Goal: Contribute content: Add original content to the website for others to see

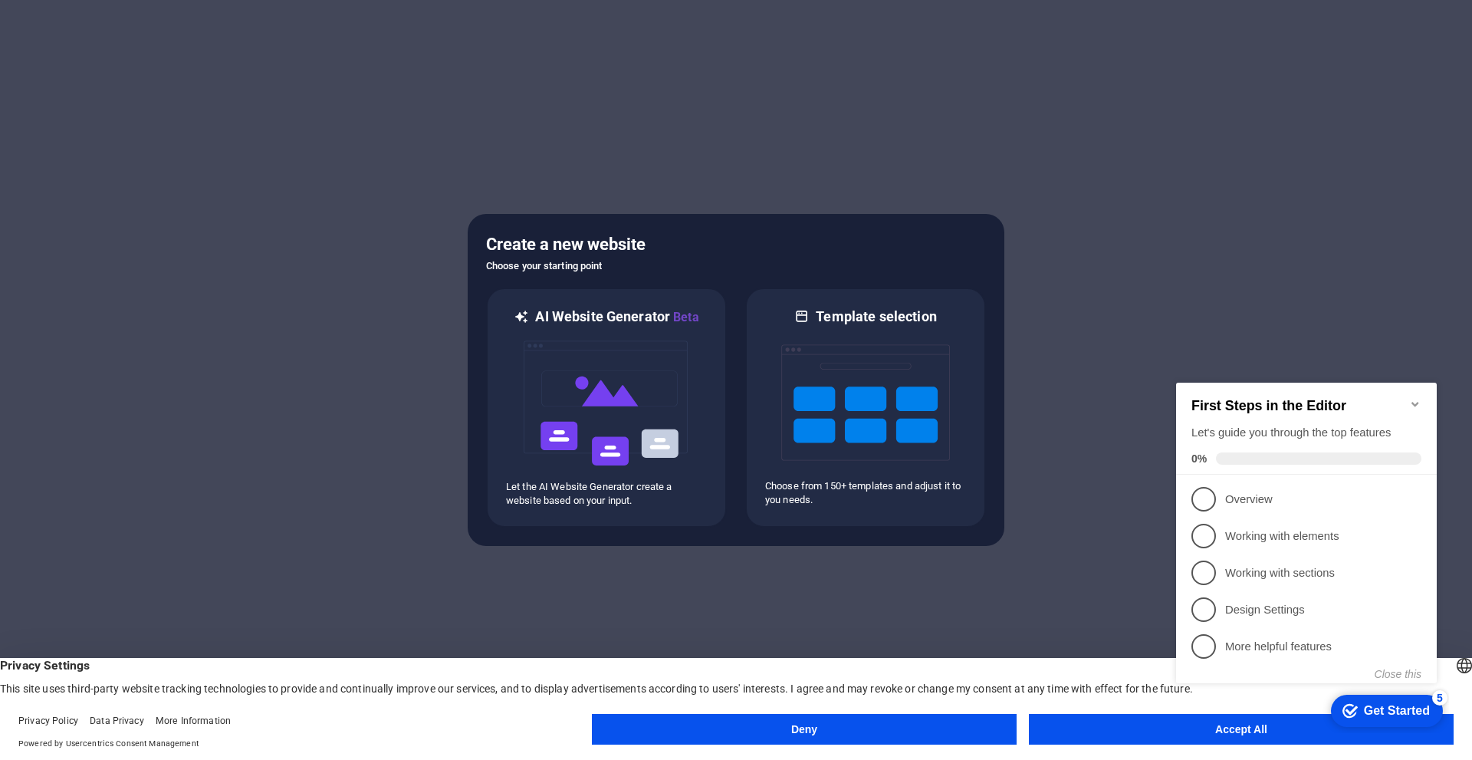
click at [1164, 728] on button "Accept All" at bounding box center [1241, 729] width 425 height 31
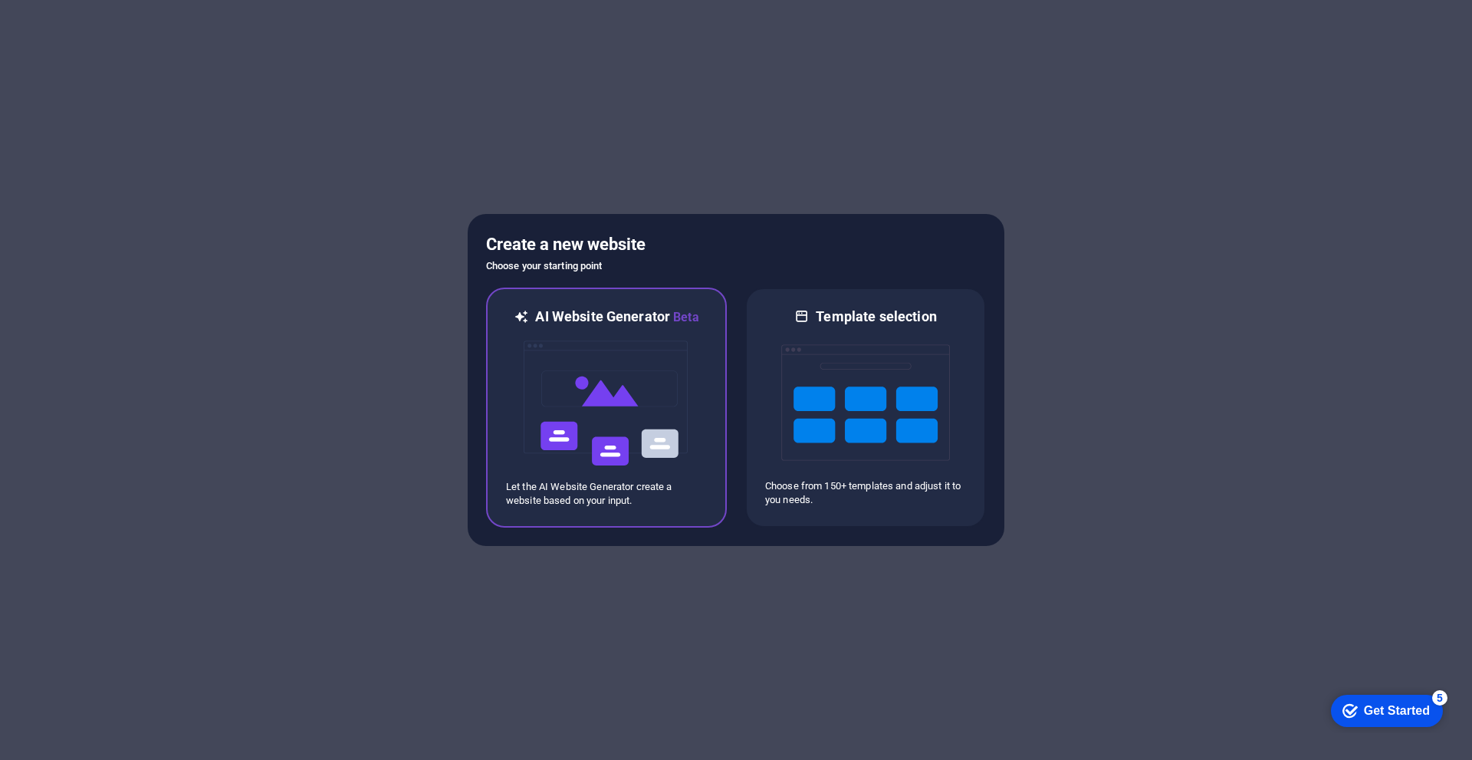
click at [554, 452] on img at bounding box center [606, 403] width 169 height 153
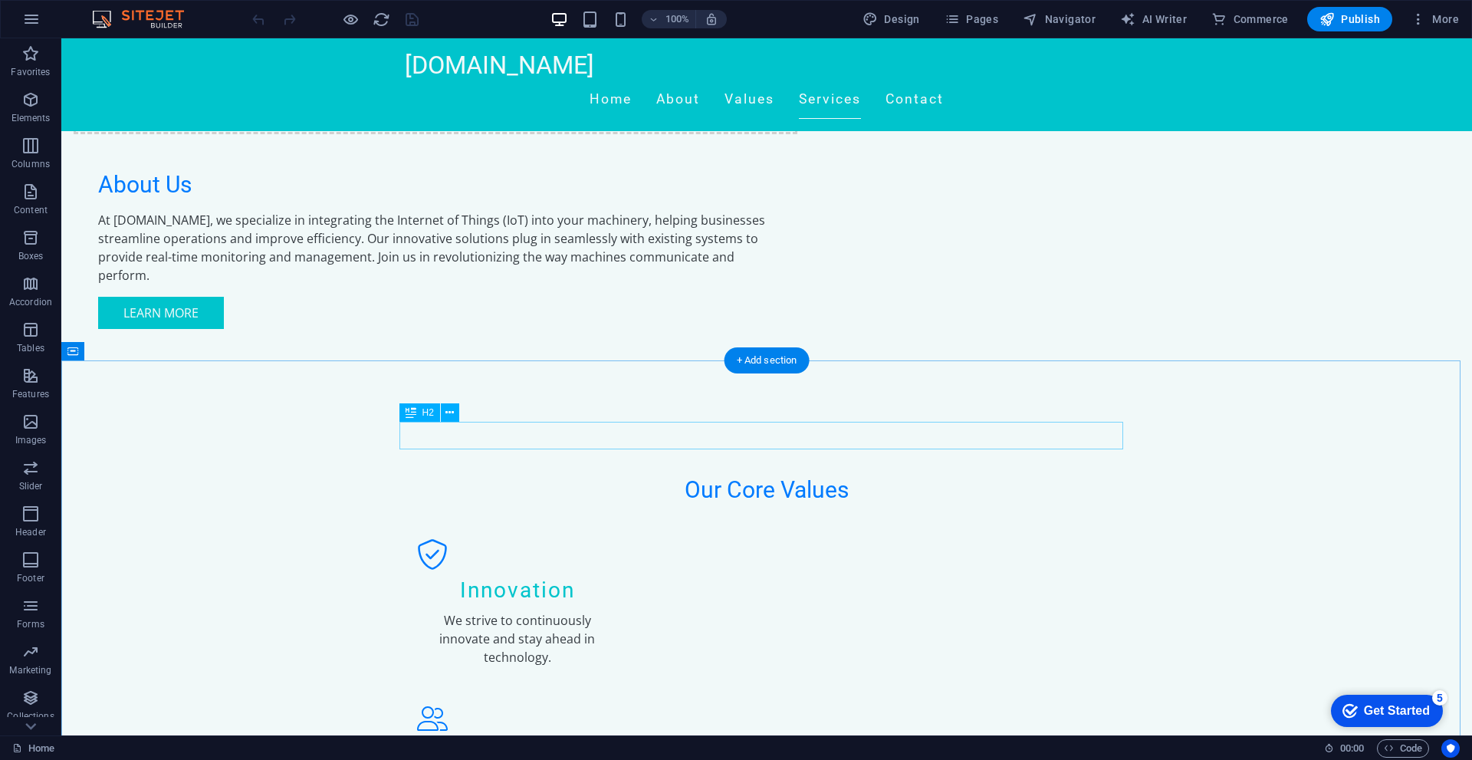
scroll to position [1457, 0]
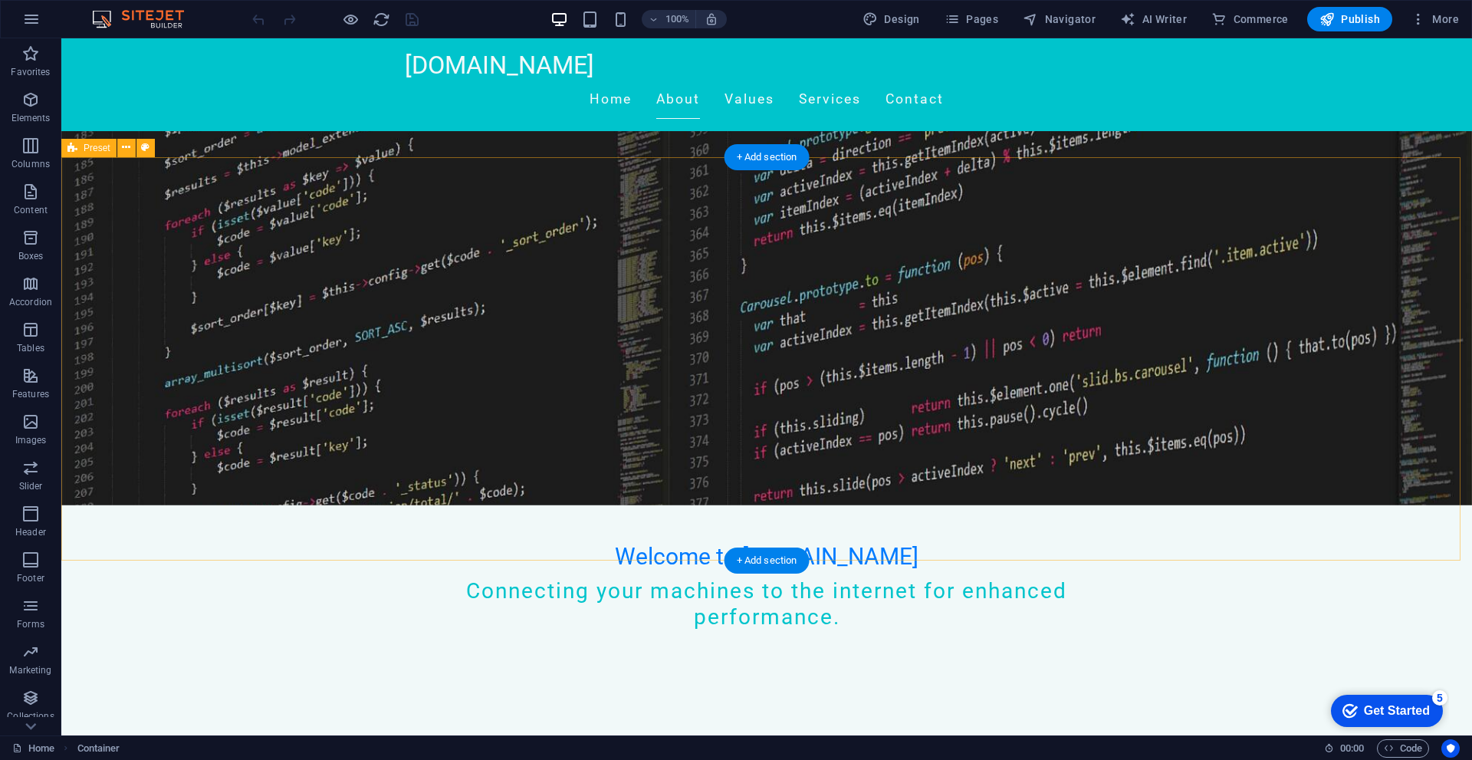
scroll to position [0, 0]
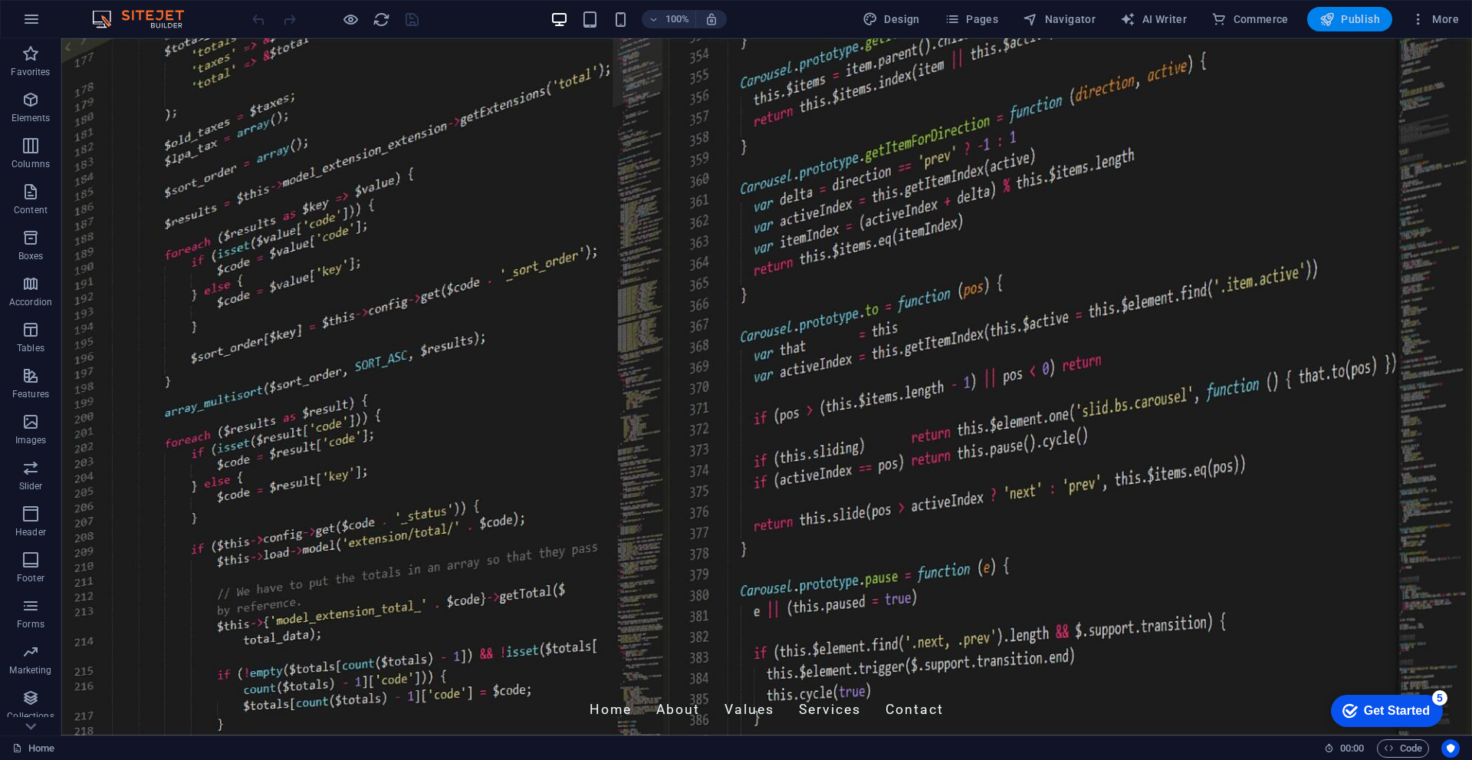
click at [1343, 12] on span "Publish" at bounding box center [1350, 19] width 61 height 15
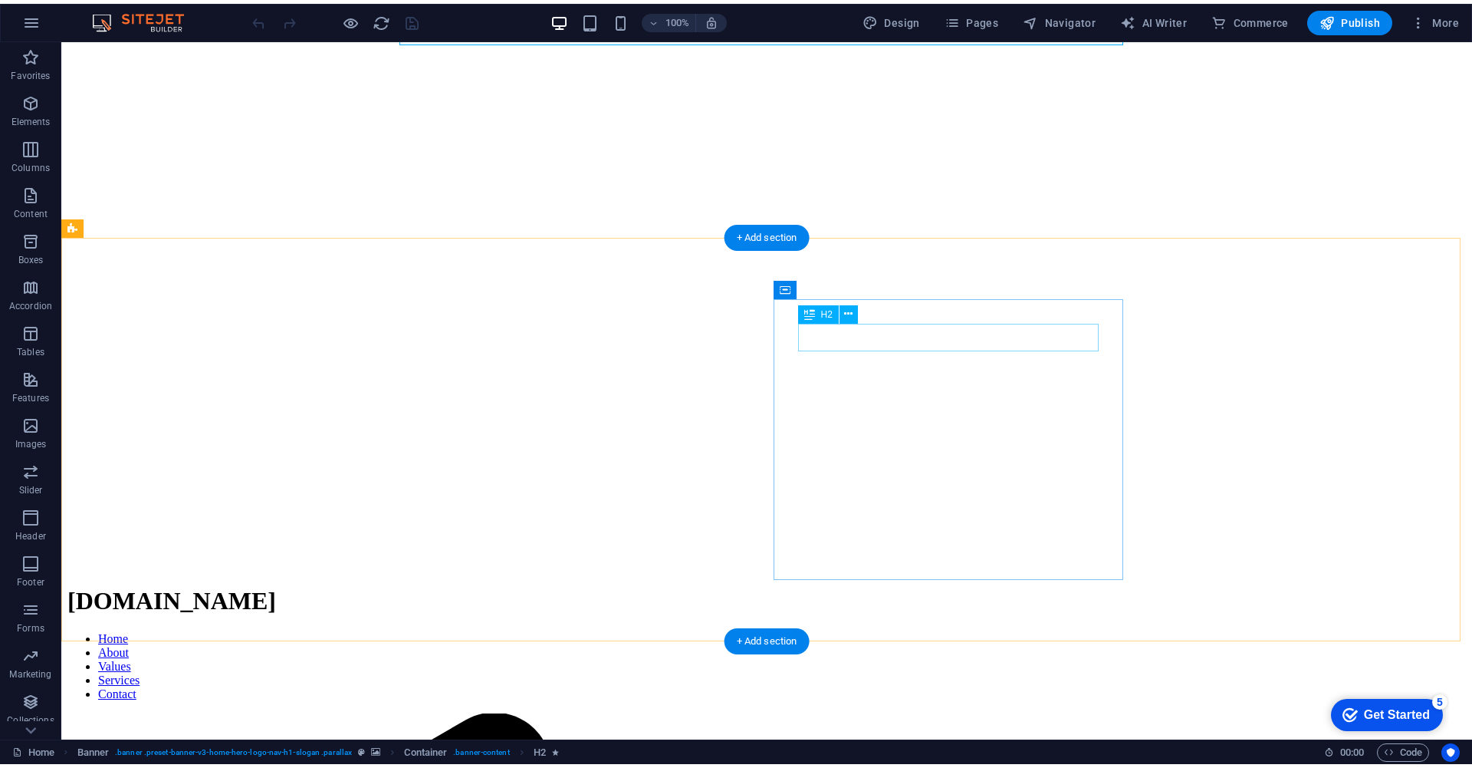
scroll to position [153, 0]
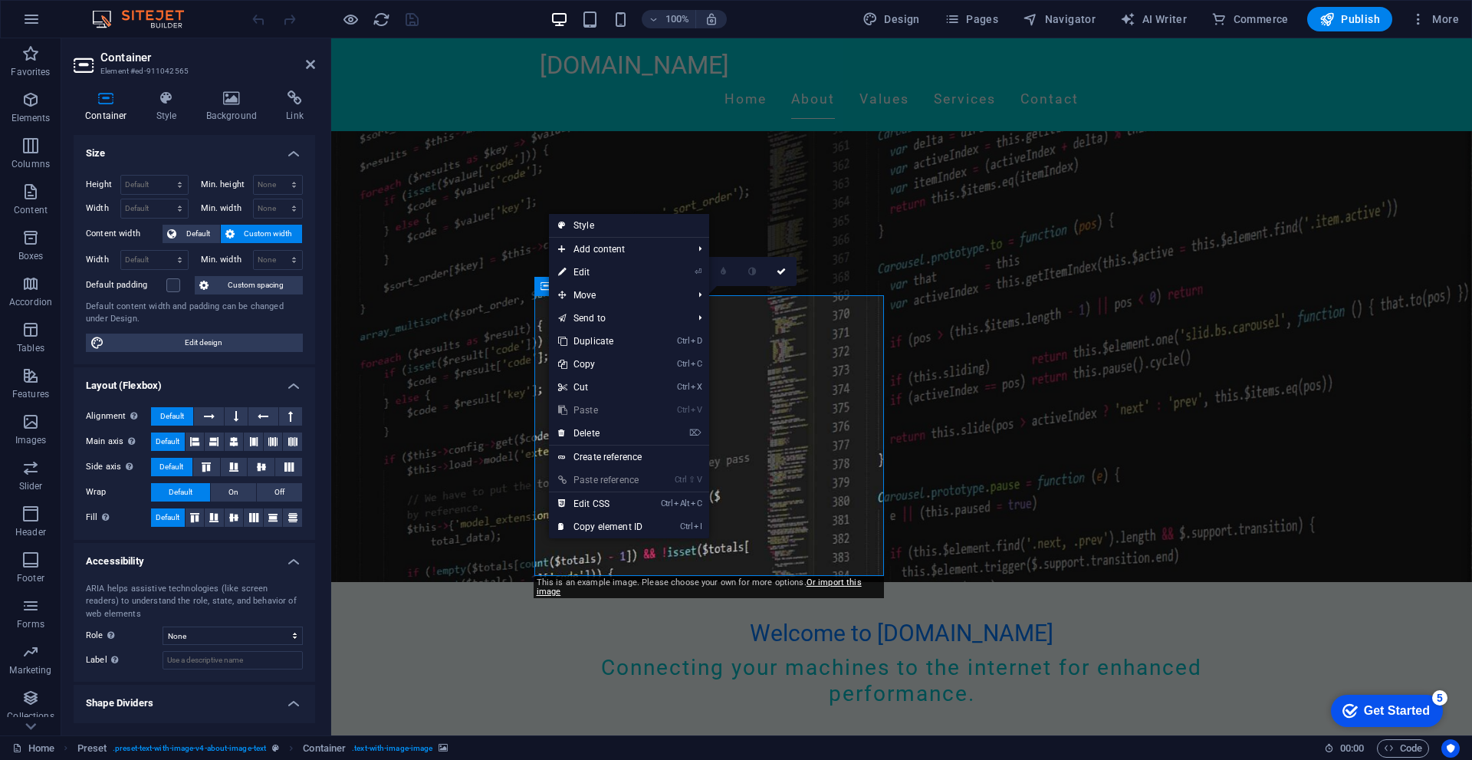
click at [165, 61] on h2 "Container" at bounding box center [207, 58] width 215 height 14
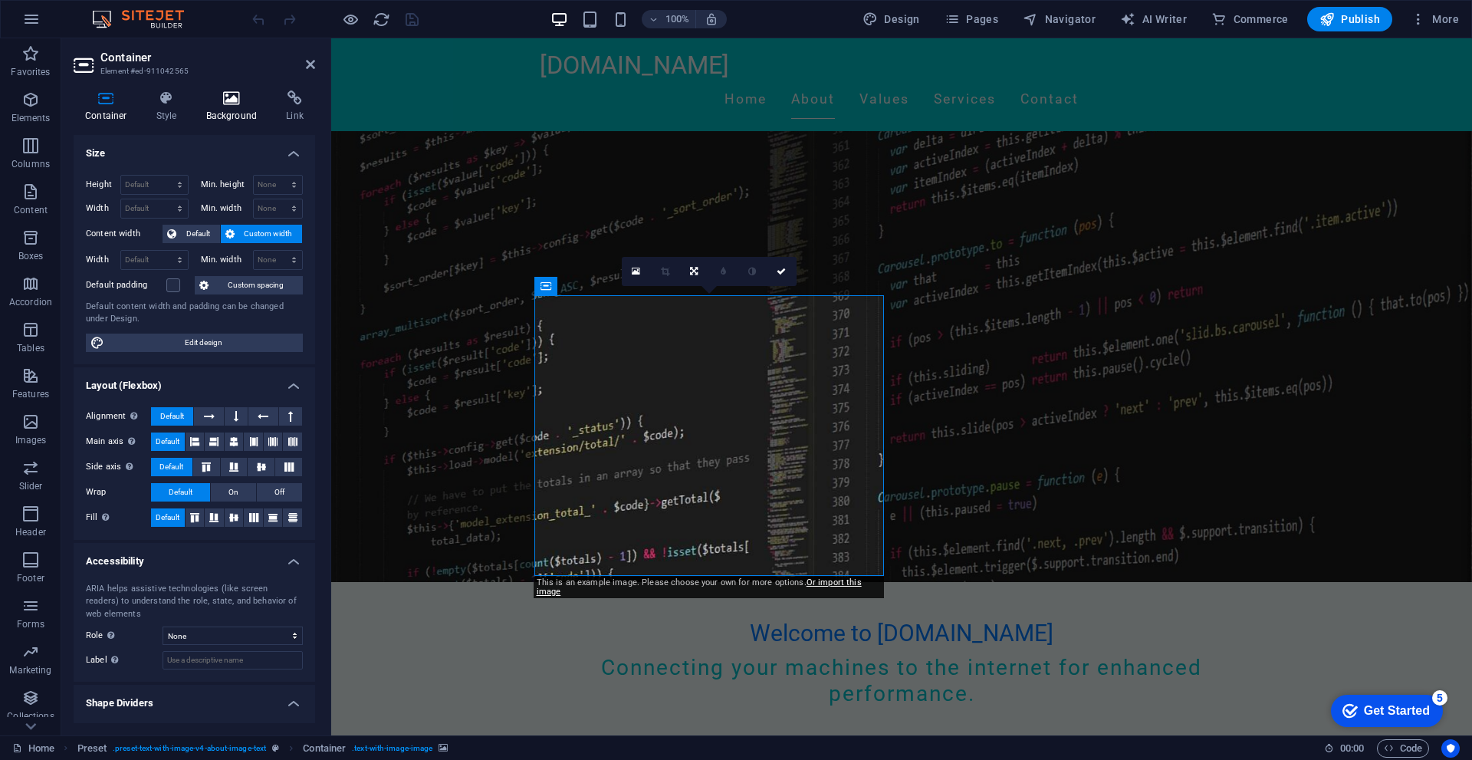
click at [220, 100] on icon at bounding box center [232, 97] width 74 height 15
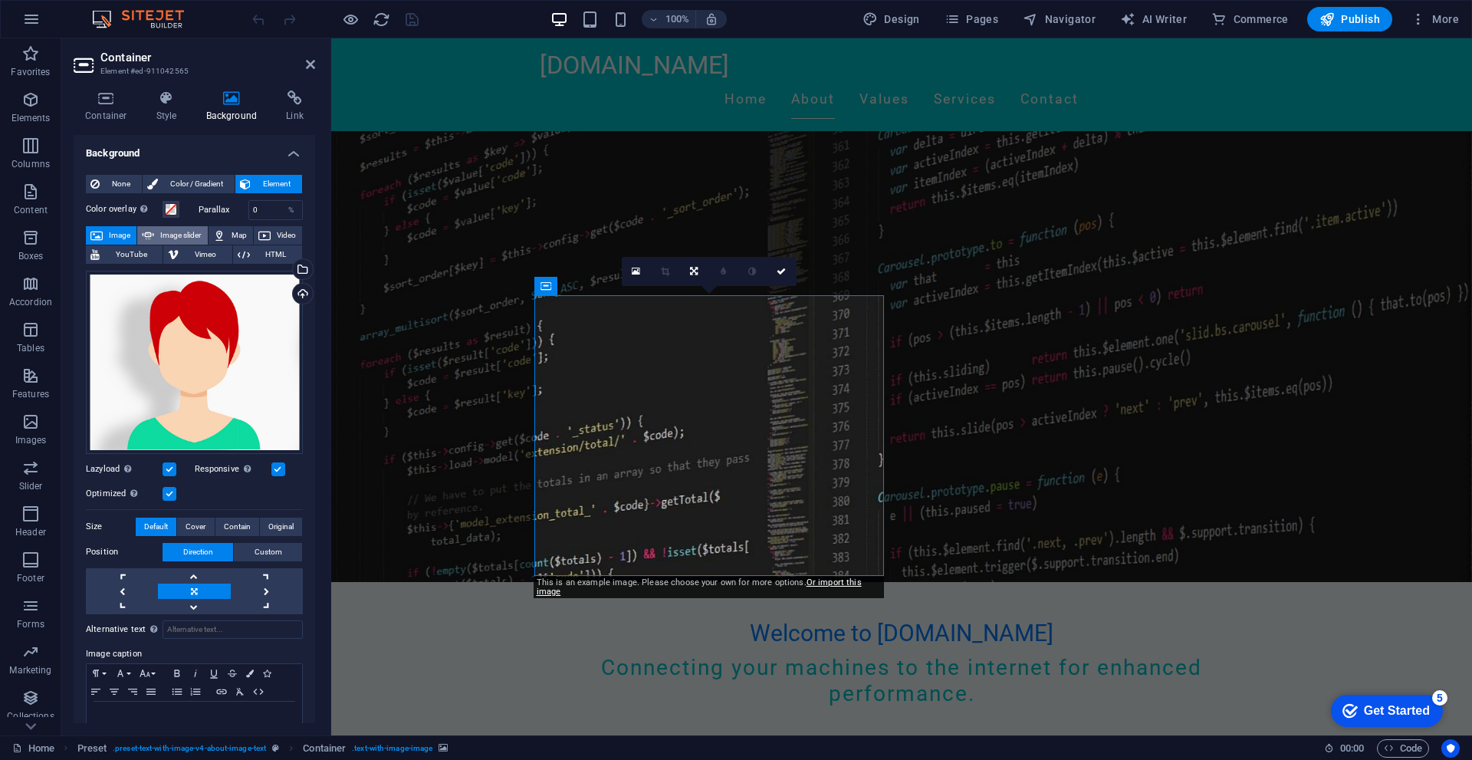
click at [185, 228] on span "Image slider" at bounding box center [181, 235] width 44 height 18
select select "ms"
select select "s"
select select "progressive"
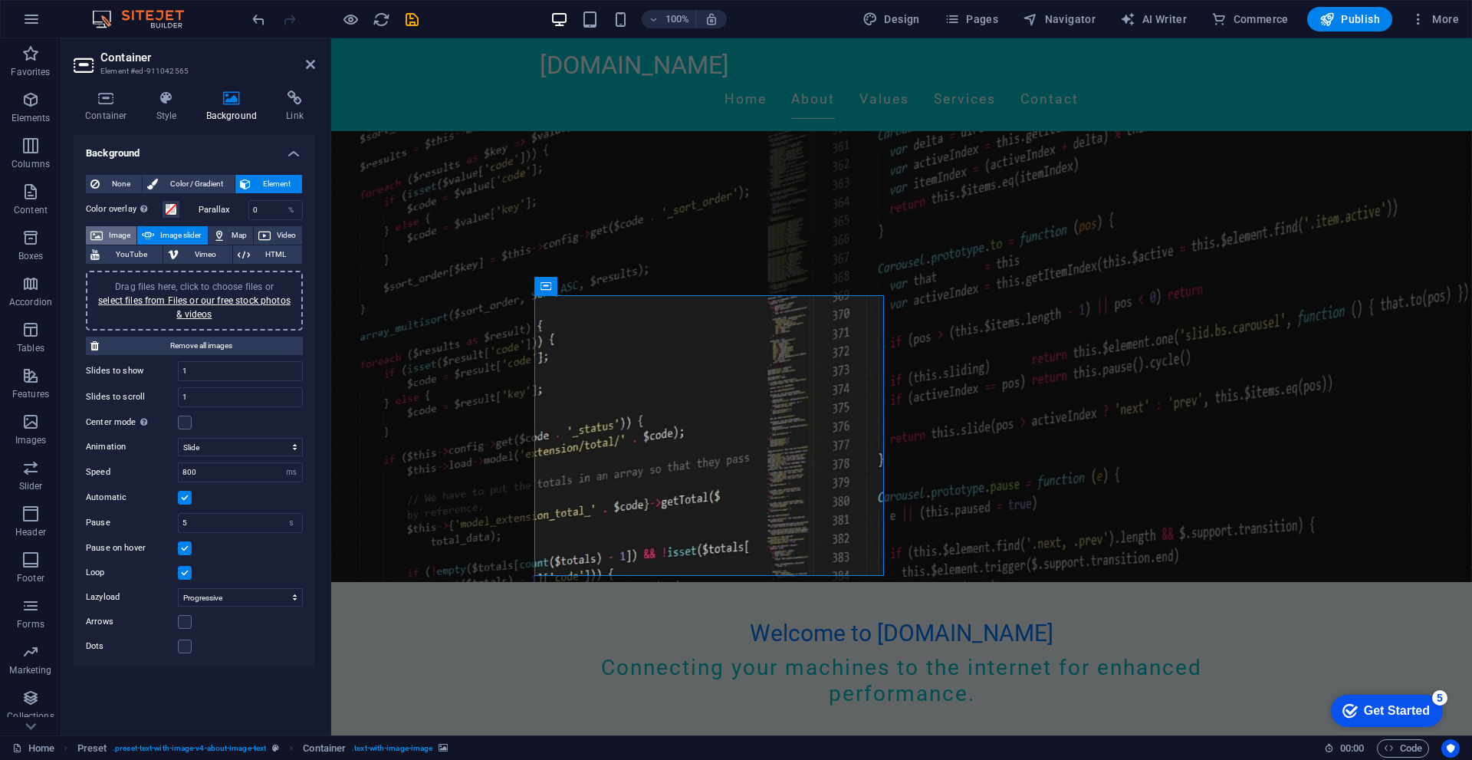
click at [113, 230] on span "Image" at bounding box center [119, 235] width 25 height 18
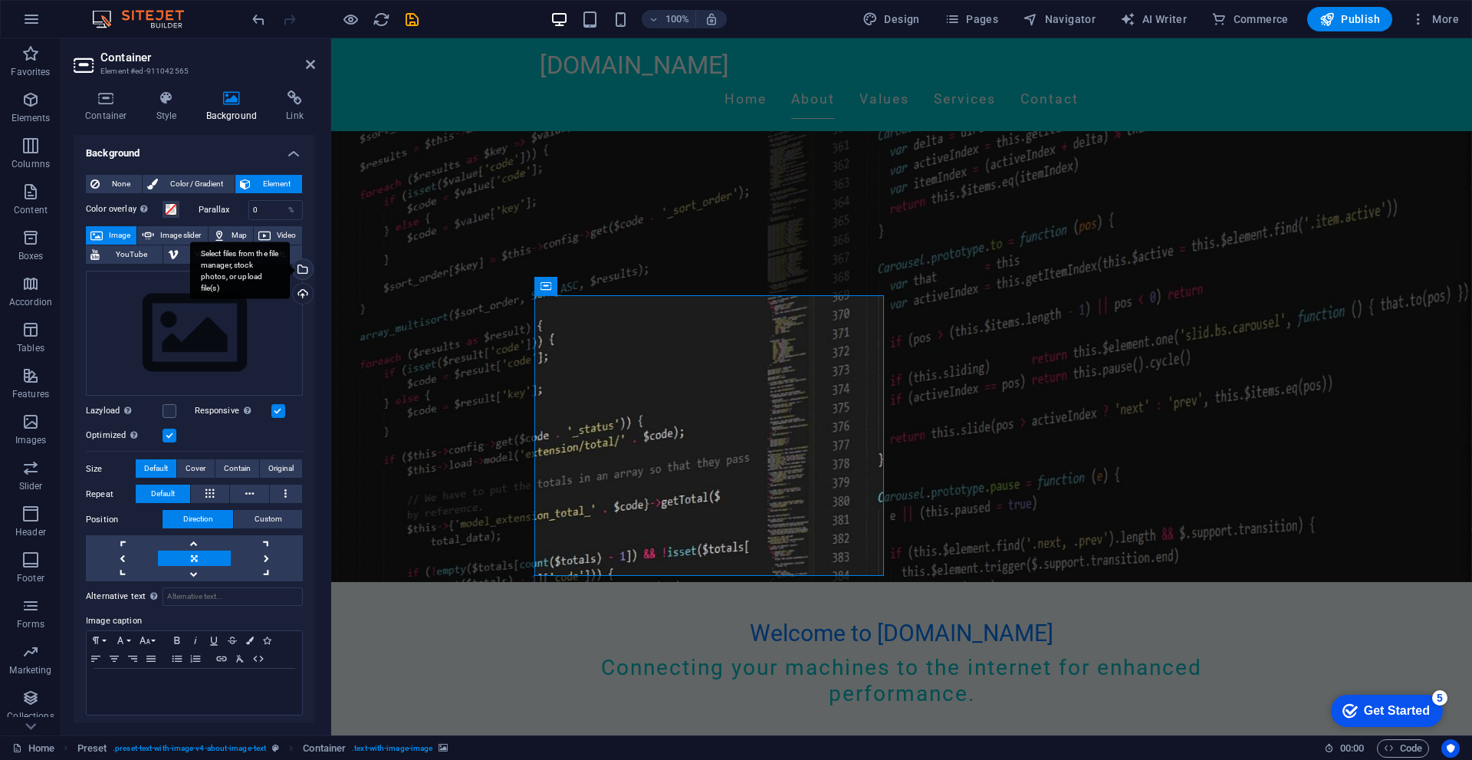
click at [290, 265] on div "Select files from the file manager, stock photos, or upload file(s)" at bounding box center [240, 271] width 100 height 58
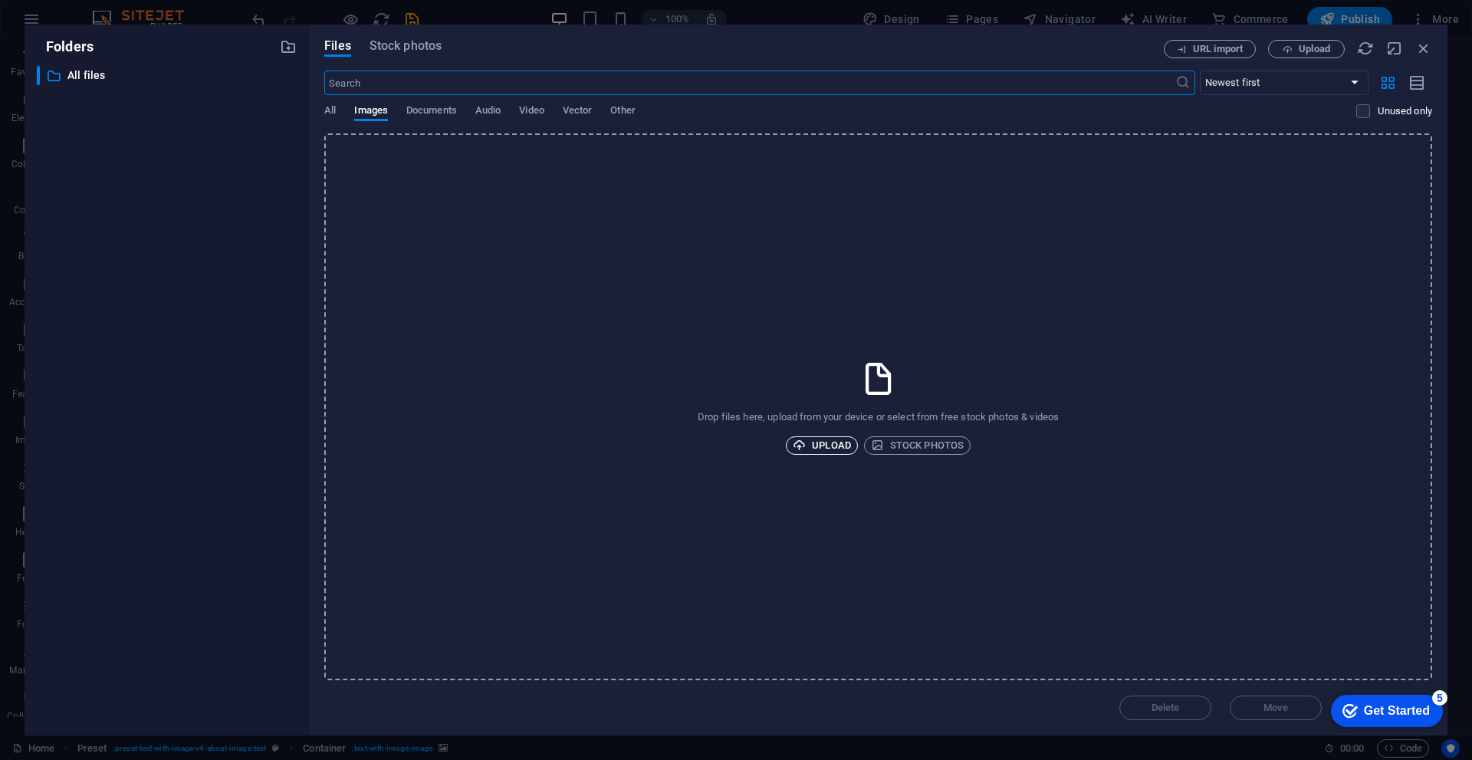
click at [846, 440] on span "Upload" at bounding box center [822, 445] width 58 height 18
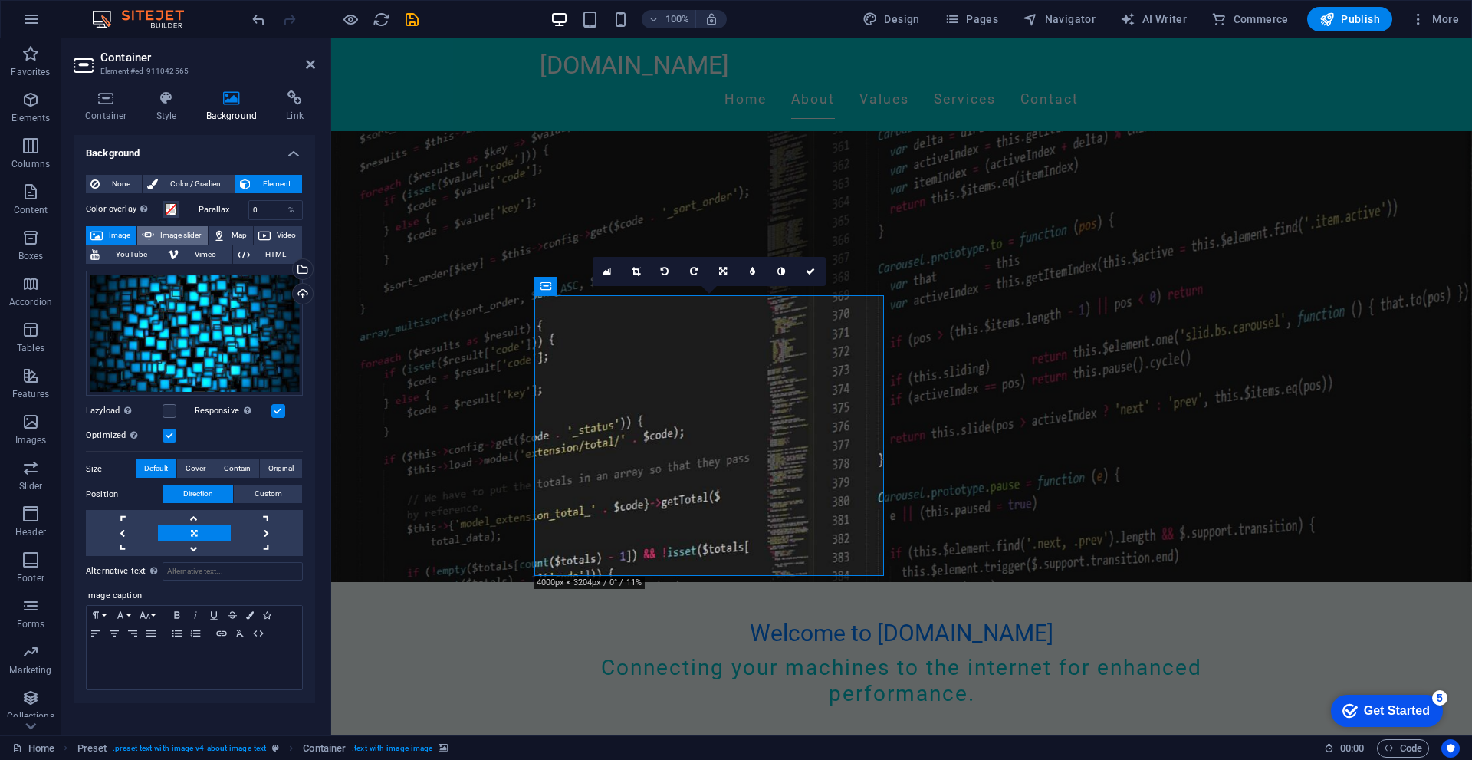
click at [183, 230] on span "Image slider" at bounding box center [181, 235] width 44 height 18
select select "ms"
select select "s"
select select "progressive"
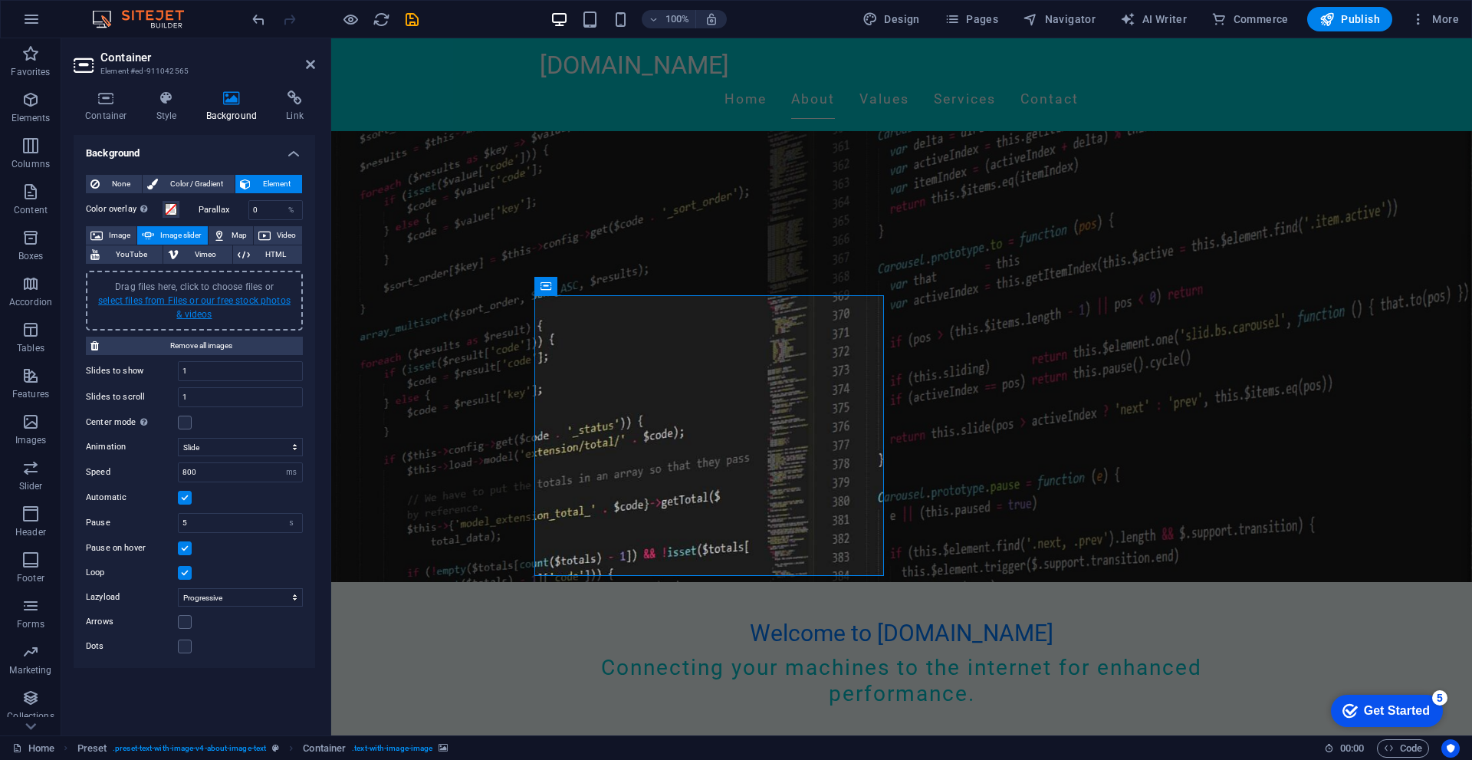
click at [211, 295] on link "select files from Files or our free stock photos & videos" at bounding box center [194, 307] width 192 height 25
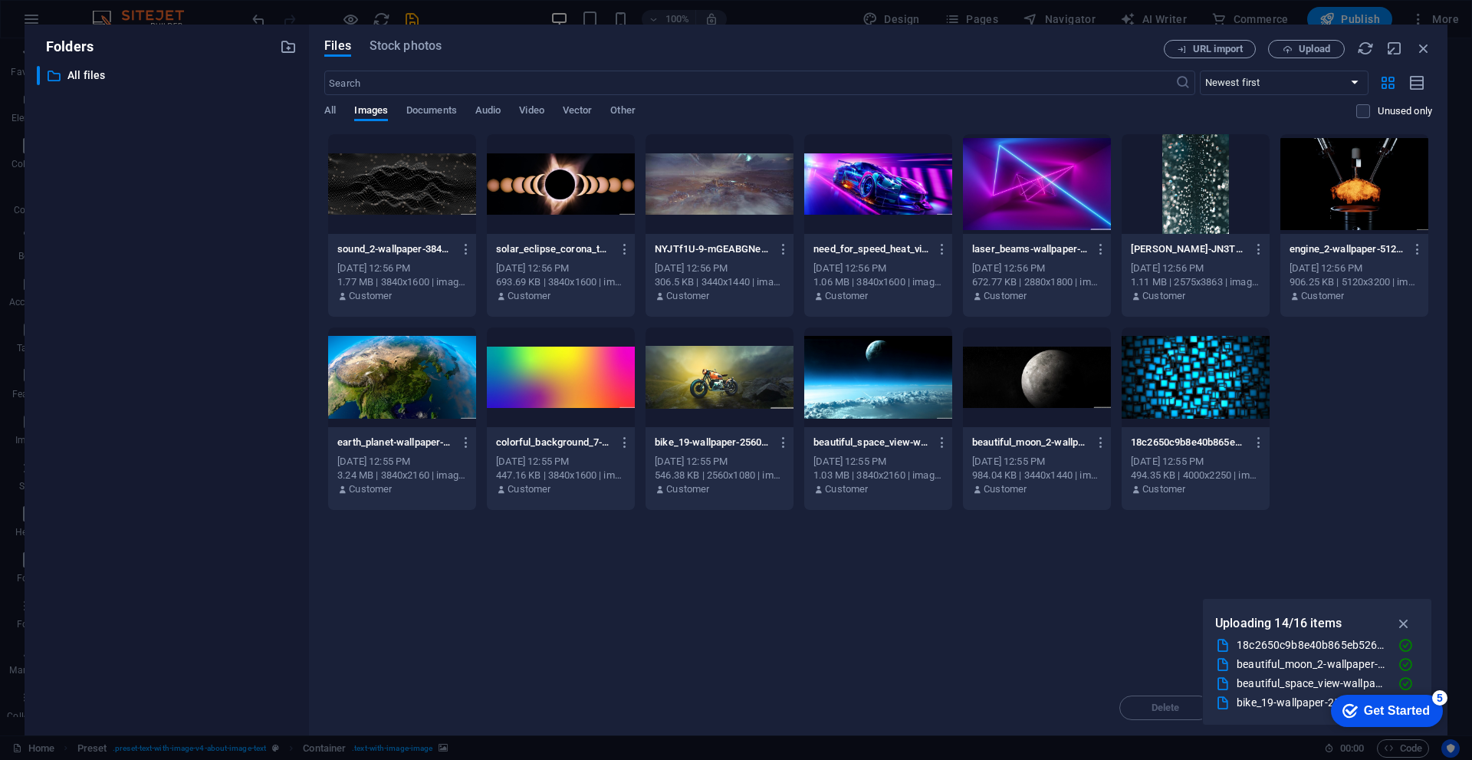
drag, startPoint x: 1360, startPoint y: 522, endPoint x: 676, endPoint y: 331, distance: 710.2
click at [678, 331] on div "Drop files here to upload them instantly sound_2-wallpaper-3840x1600-ZuKy-zZRzc…" at bounding box center [878, 406] width 1108 height 547
drag, startPoint x: 1335, startPoint y: 462, endPoint x: 813, endPoint y: 309, distance: 544.3
click at [824, 310] on div "sound_2-wallpaper-3840x1600-ZuKy-zZRzc6Gh0Mj9zx3-A.jpg sound_2-wallpaper-3840x1…" at bounding box center [878, 321] width 1108 height 377
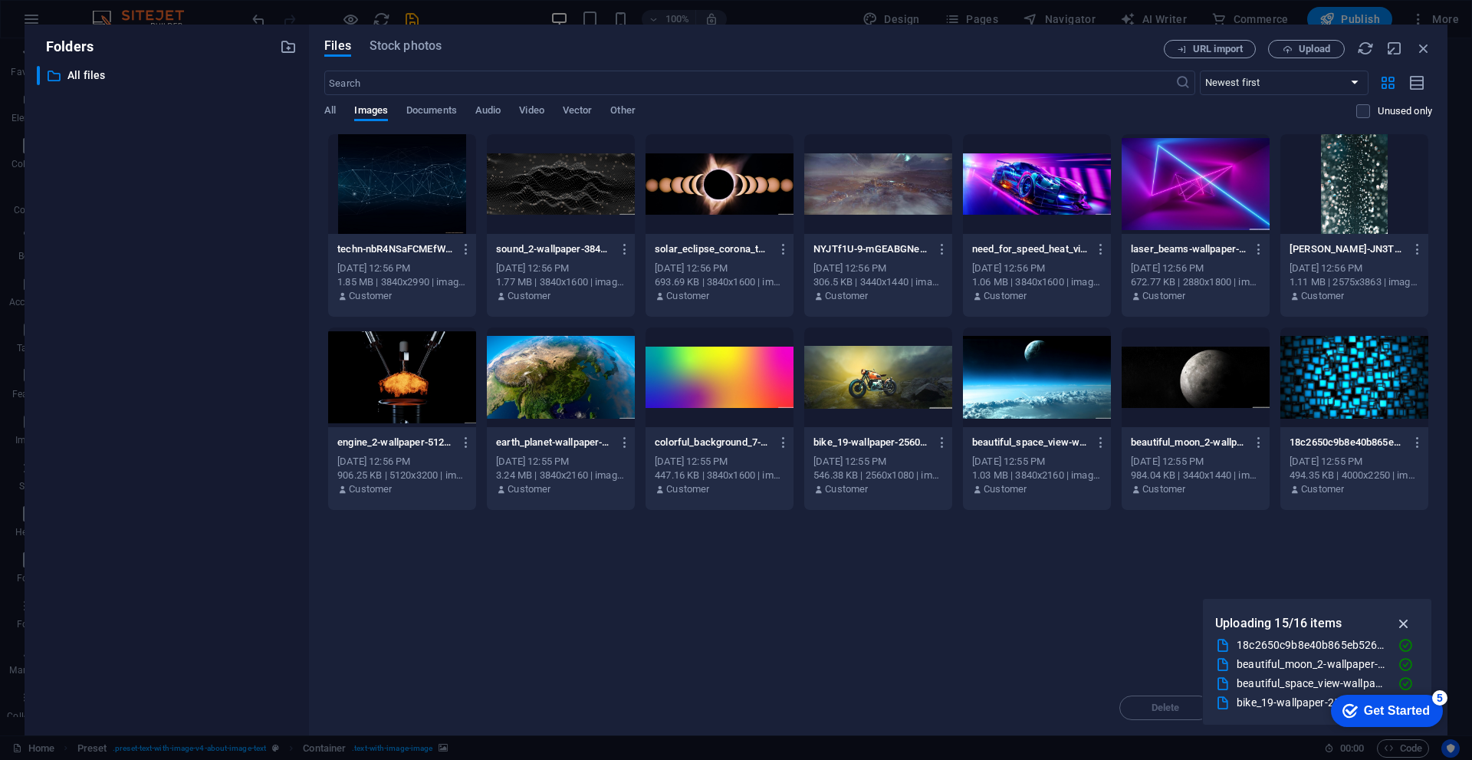
click at [1403, 625] on icon "button" at bounding box center [1405, 623] width 18 height 17
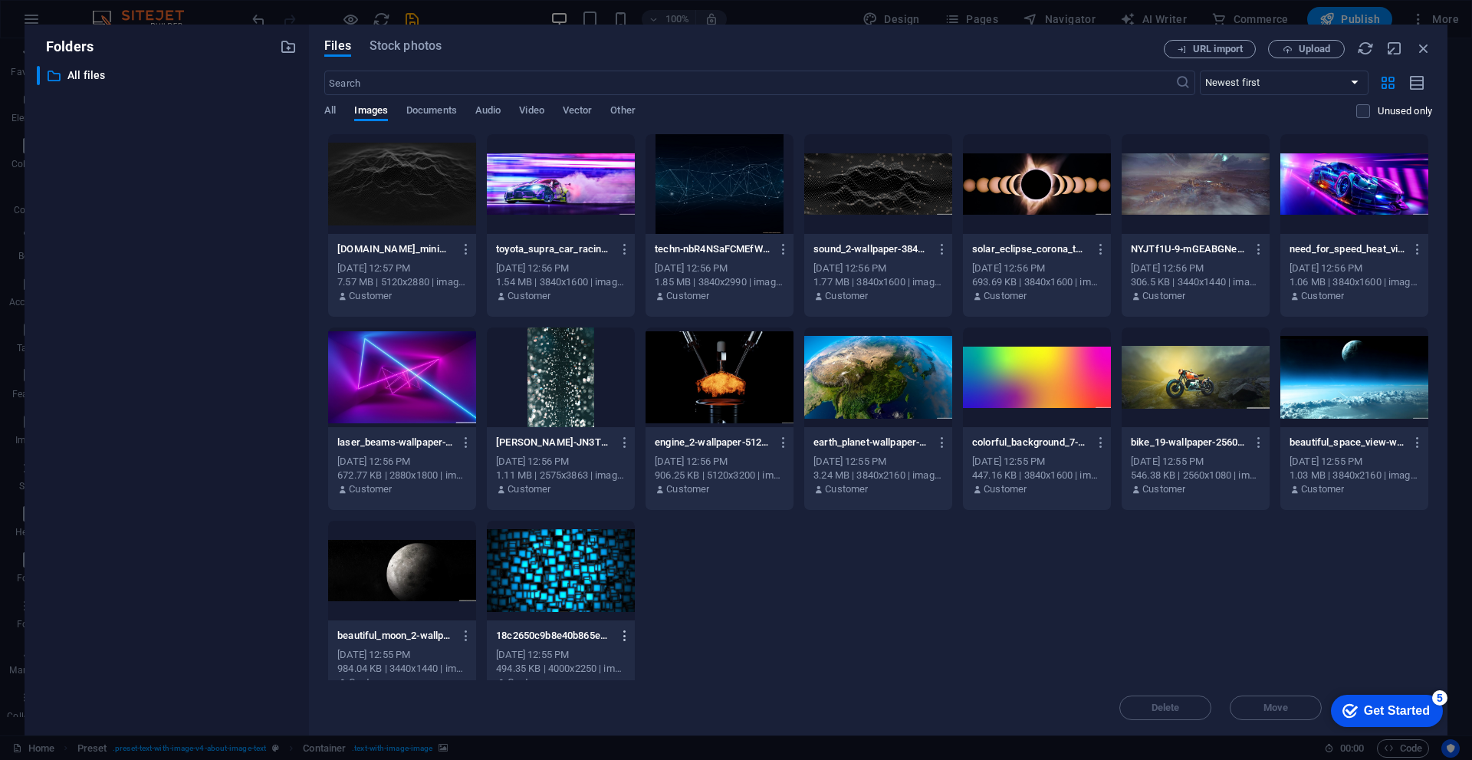
click at [625, 641] on icon "button" at bounding box center [625, 636] width 15 height 14
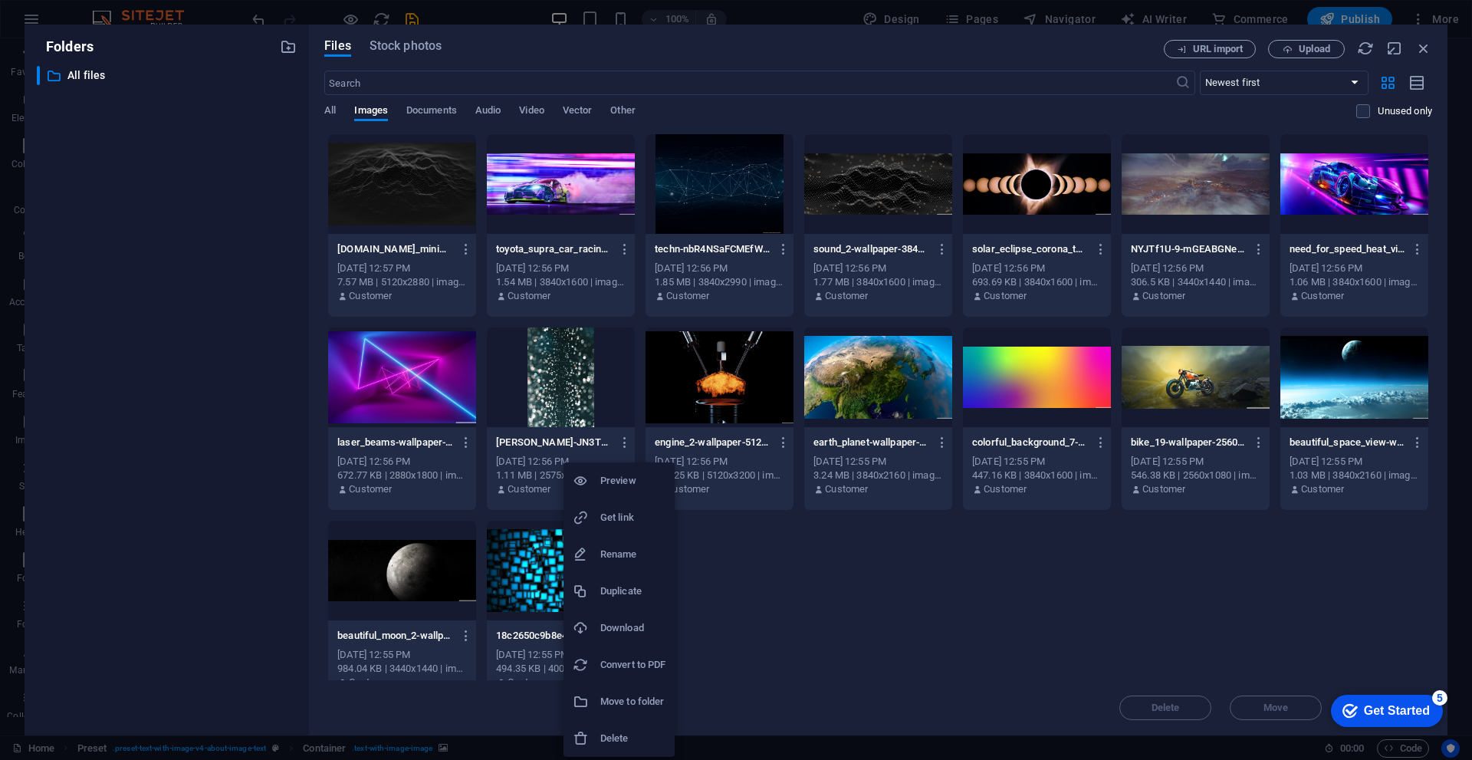
click at [807, 632] on div at bounding box center [736, 380] width 1472 height 760
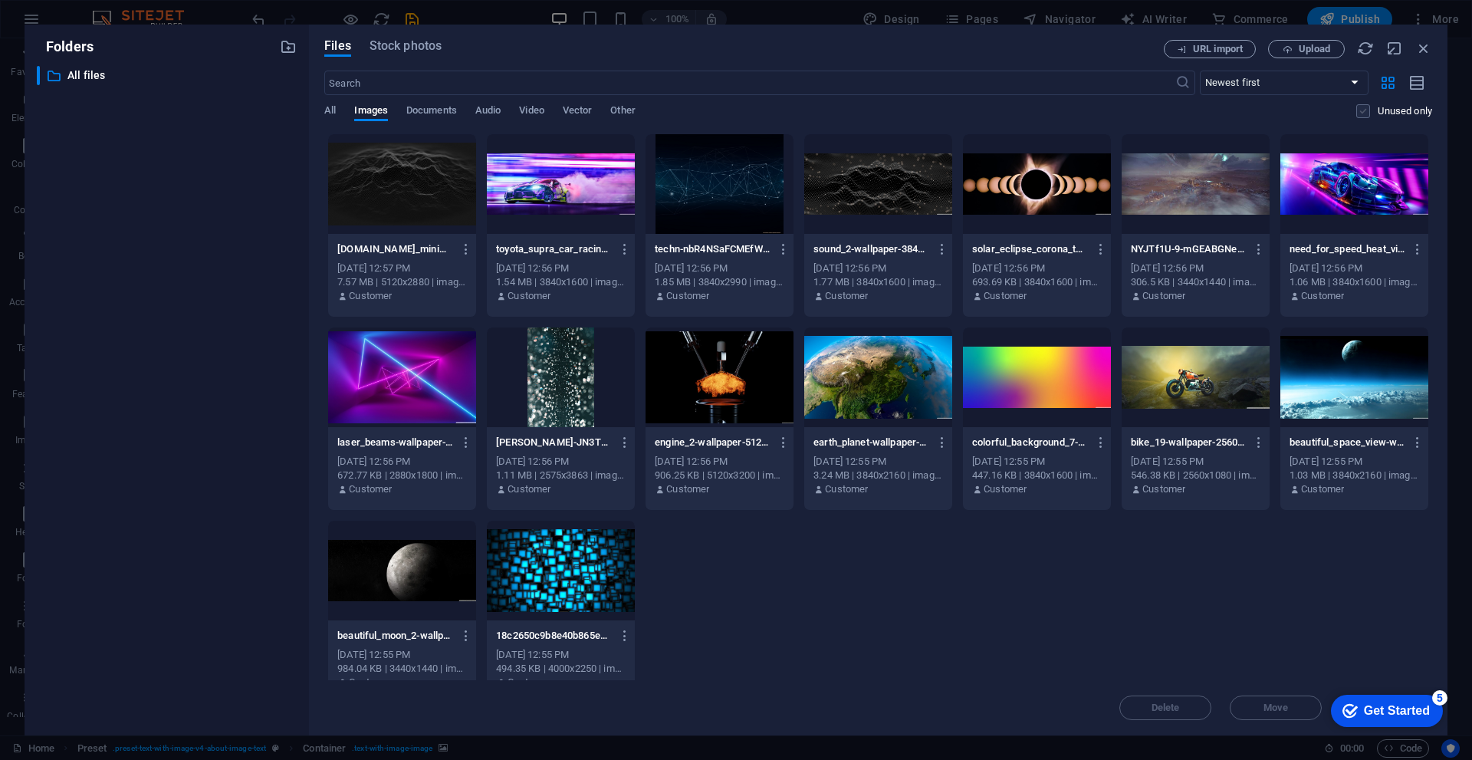
click at [1361, 113] on label at bounding box center [1364, 111] width 14 height 14
click at [0, 0] on input "checkbox" at bounding box center [0, 0] width 0 height 0
click at [1361, 113] on label at bounding box center [1364, 111] width 14 height 14
click at [0, 0] on input "checkbox" at bounding box center [0, 0] width 0 height 0
drag, startPoint x: 1318, startPoint y: 594, endPoint x: 442, endPoint y: 180, distance: 969.1
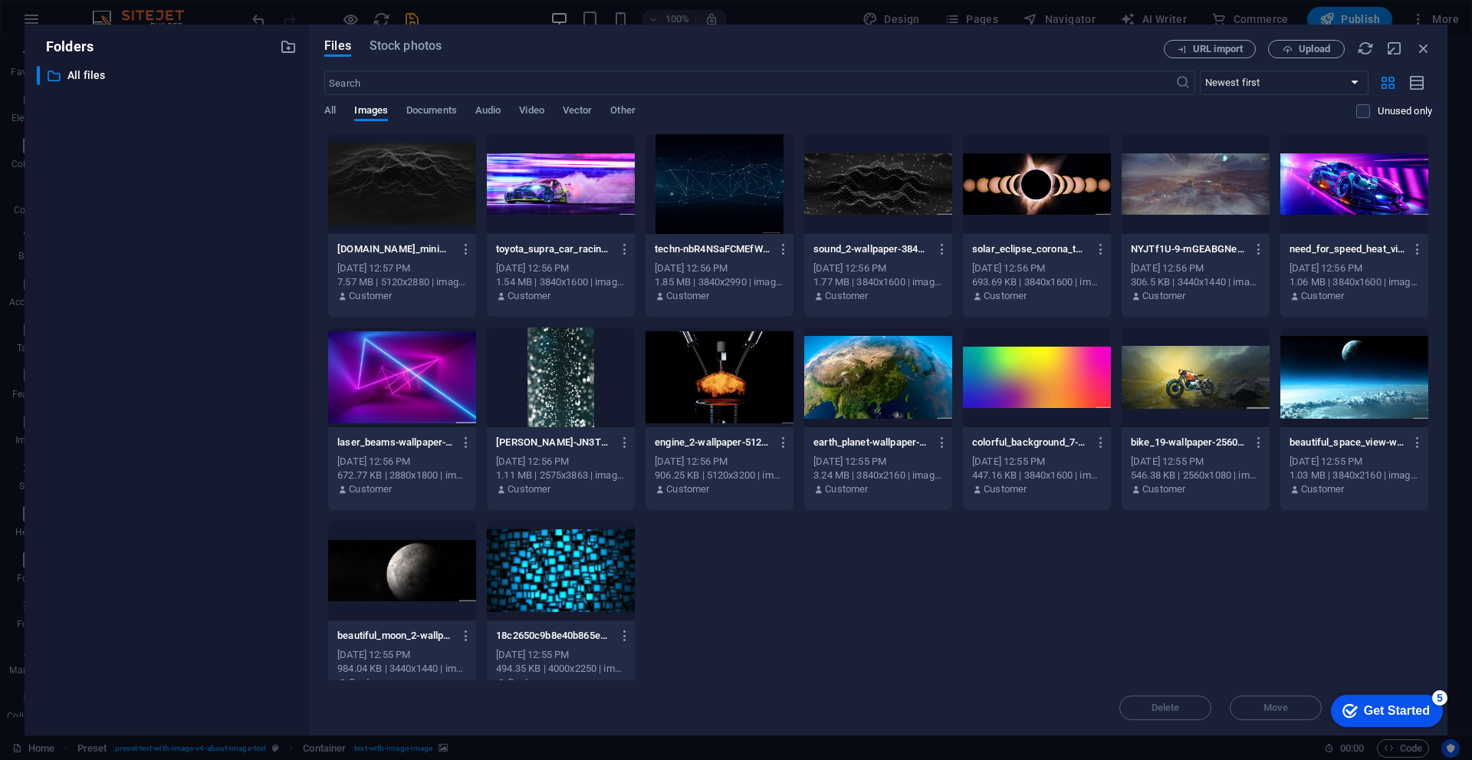
click at [445, 182] on div "wallpapersden.com_minimalist-black-digital-blend_5120x2880-tRPGeBE-V0bddKRtgM8U…" at bounding box center [878, 418] width 1108 height 571
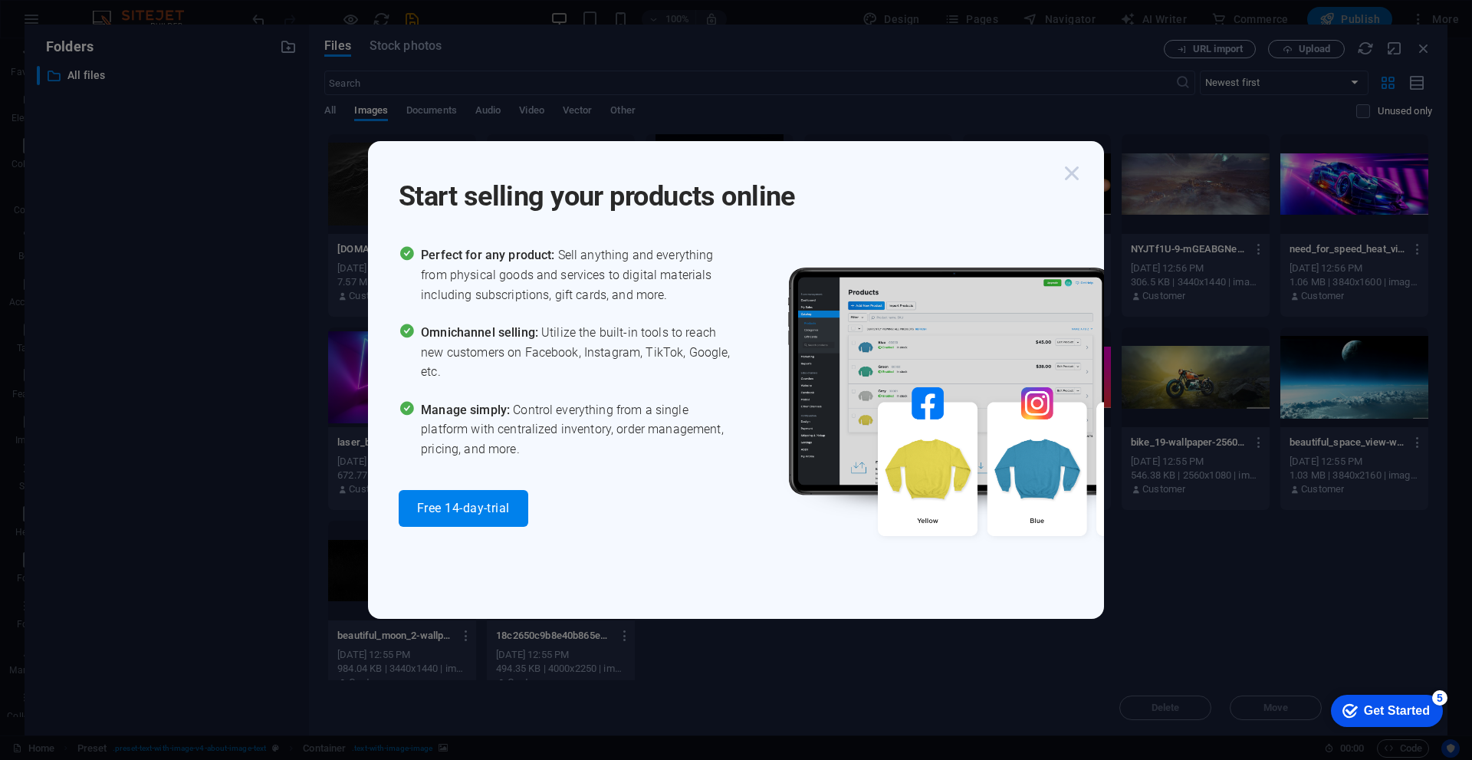
click at [1074, 177] on icon "button" at bounding box center [1072, 174] width 28 height 28
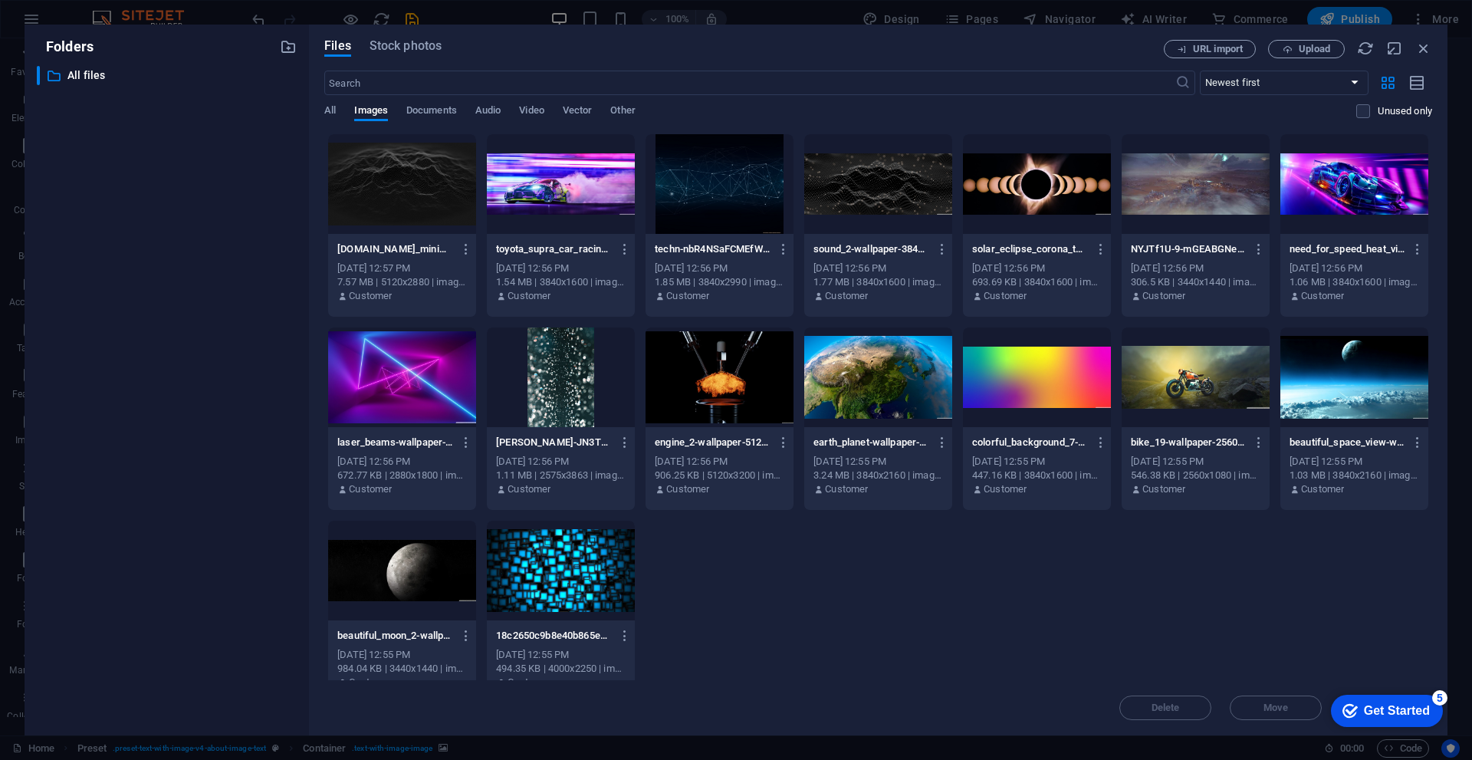
click at [587, 219] on div at bounding box center [561, 184] width 148 height 100
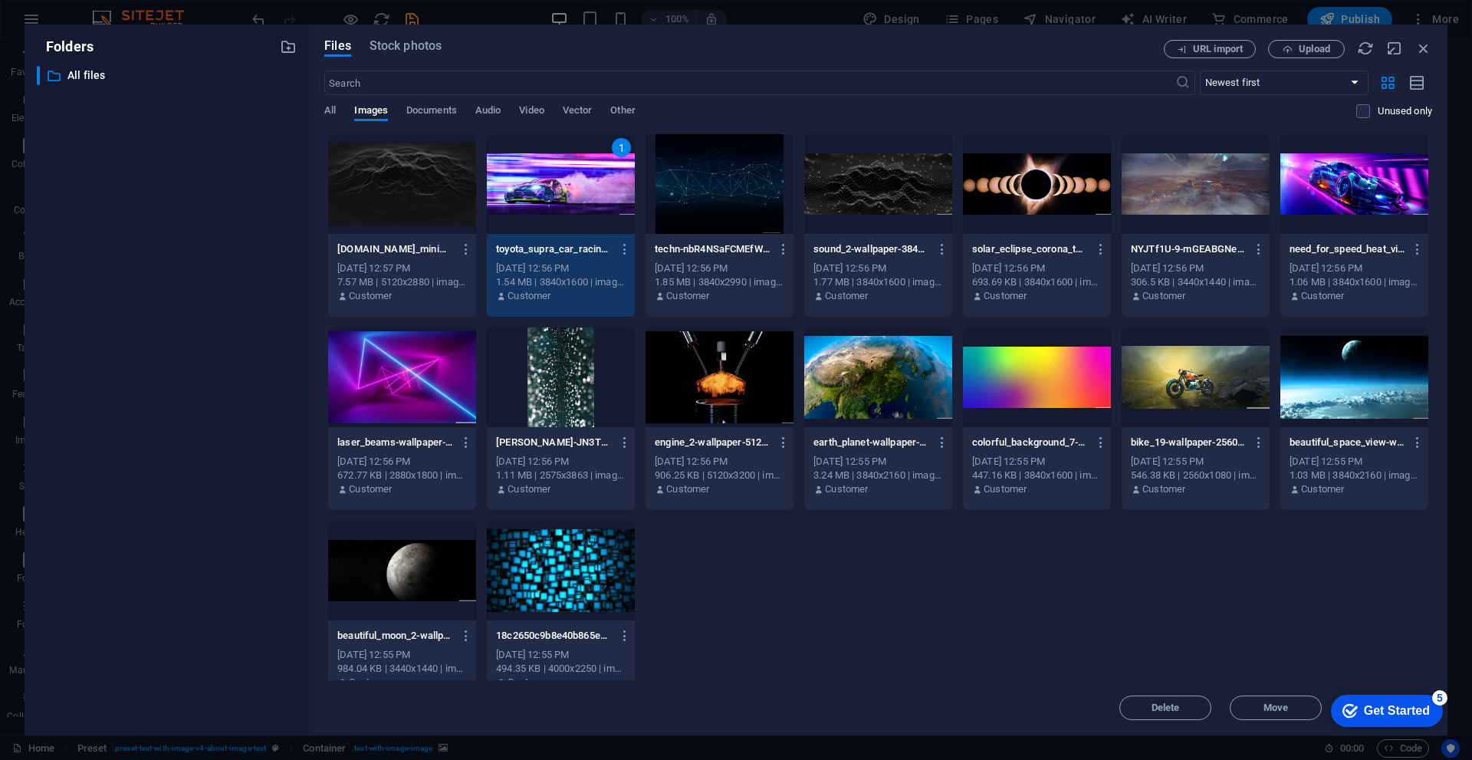
click at [554, 222] on div "1" at bounding box center [561, 184] width 148 height 100
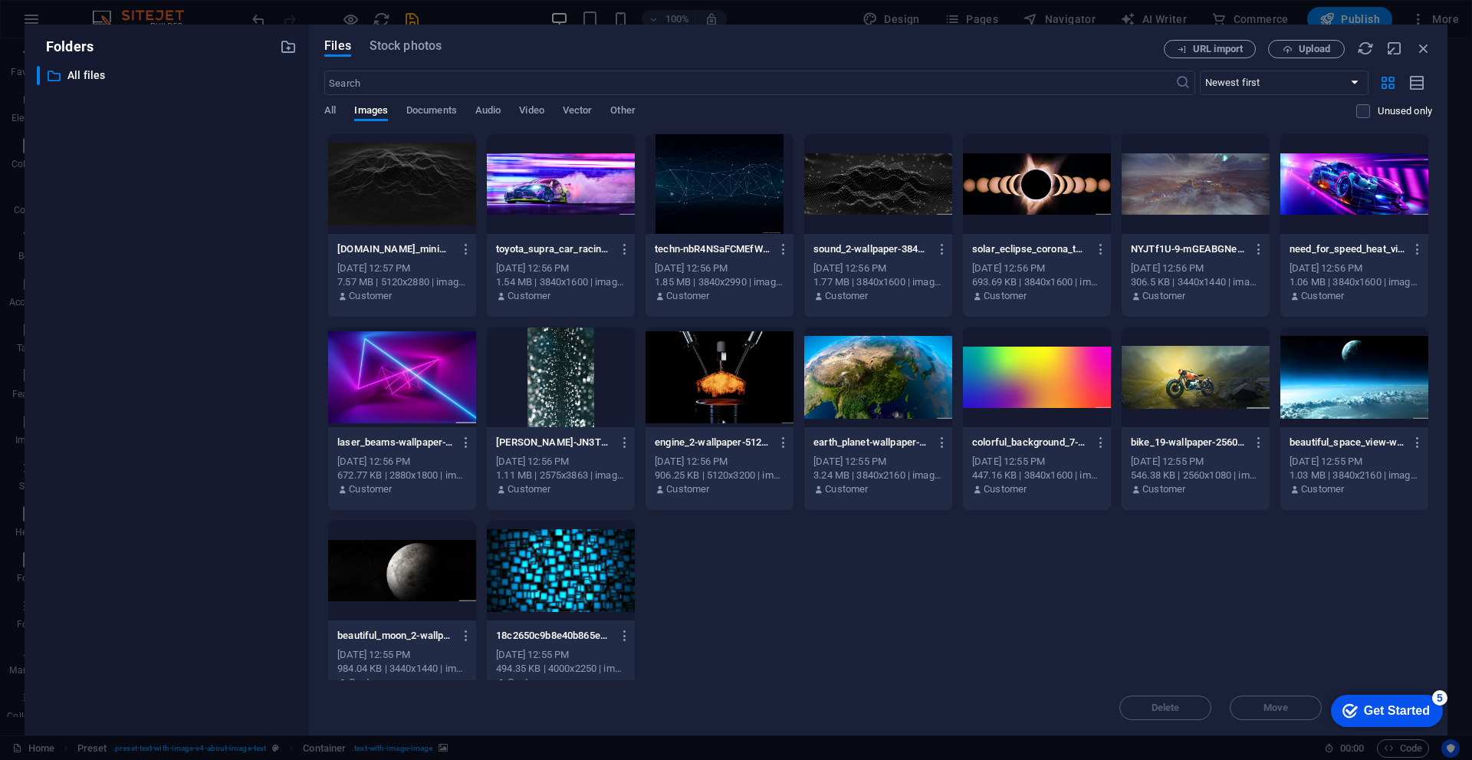
click at [362, 225] on div at bounding box center [402, 184] width 148 height 100
click at [513, 189] on div at bounding box center [561, 184] width 148 height 100
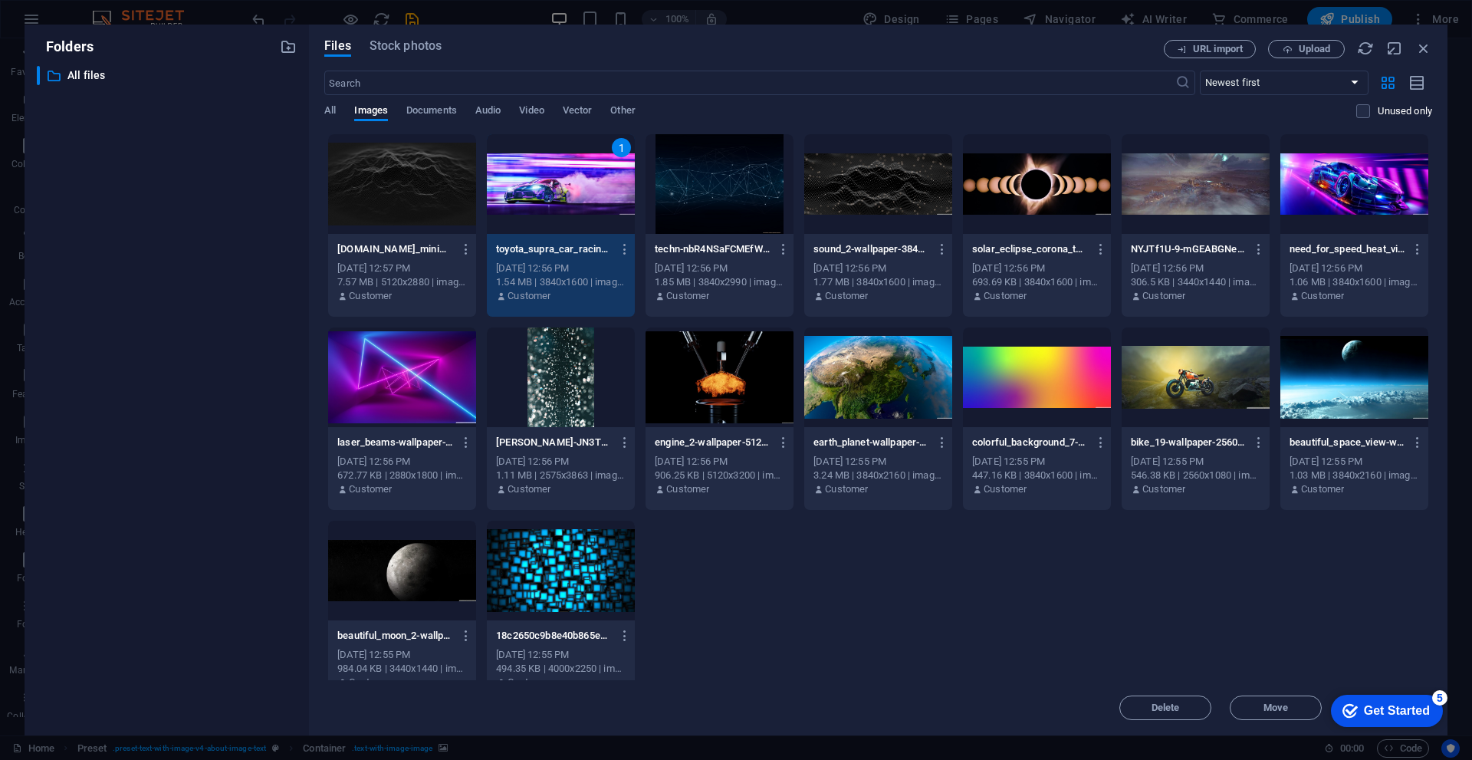
click at [455, 189] on div at bounding box center [402, 184] width 148 height 100
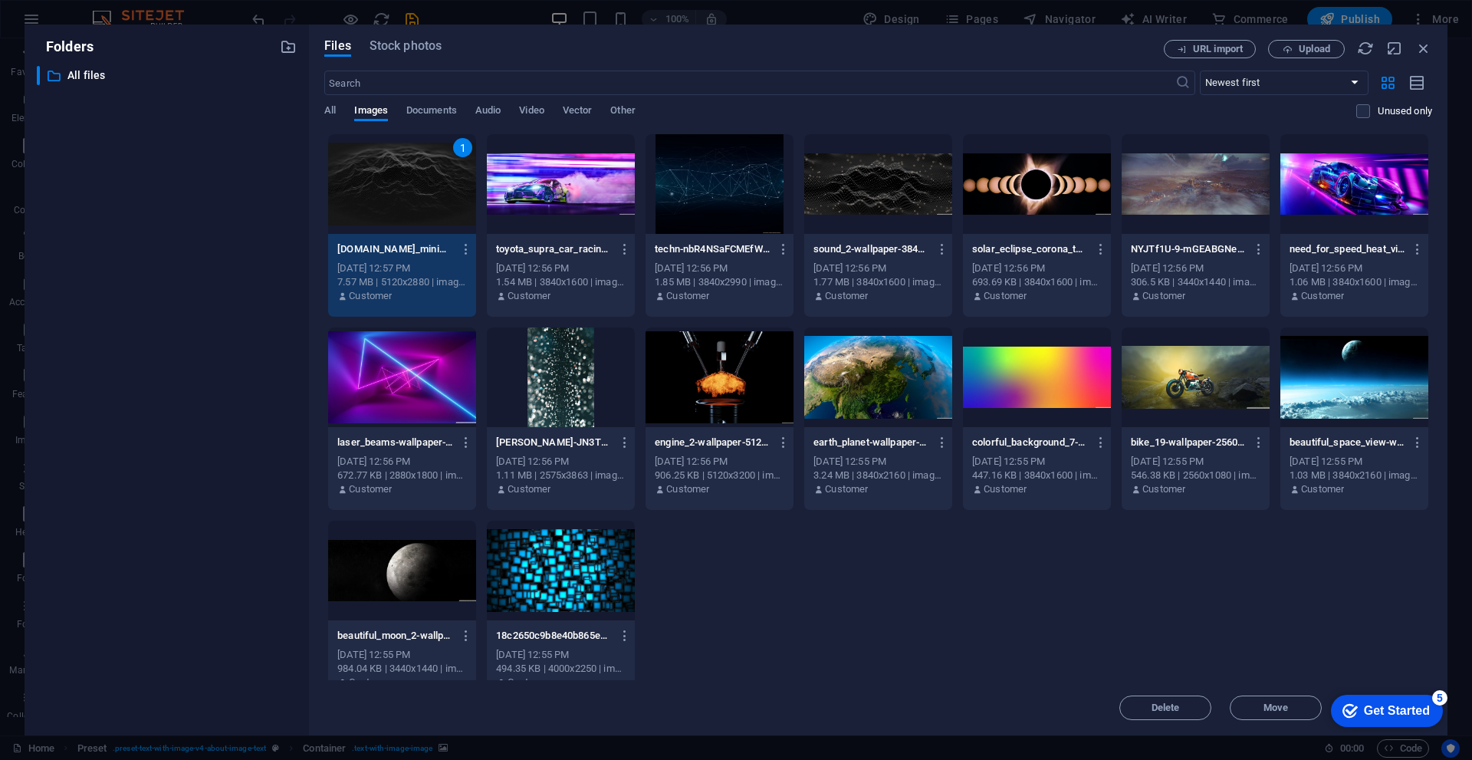
click at [549, 180] on div at bounding box center [561, 184] width 148 height 100
click at [711, 151] on div at bounding box center [720, 184] width 148 height 100
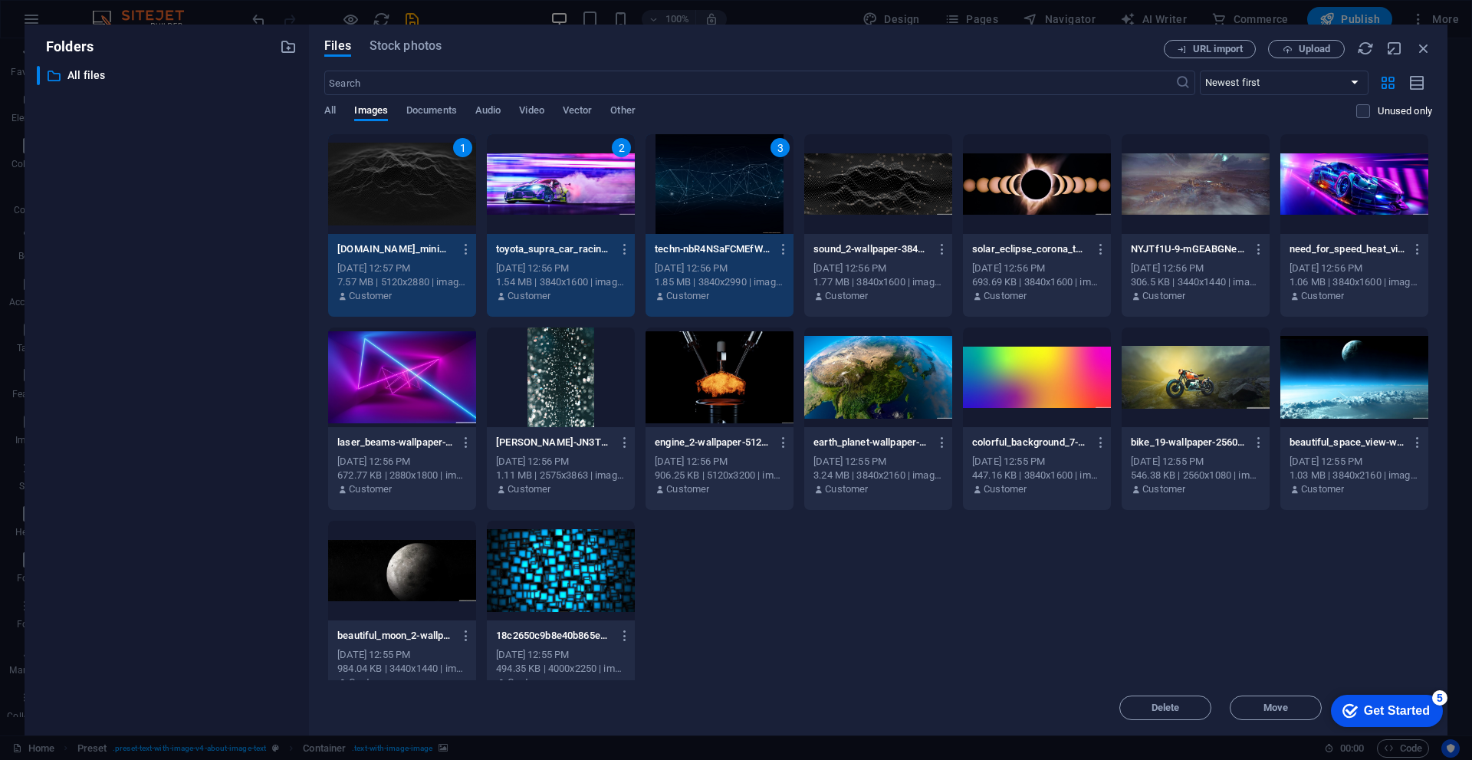
click at [835, 168] on div at bounding box center [878, 184] width 148 height 100
click at [1024, 171] on div at bounding box center [1037, 184] width 148 height 100
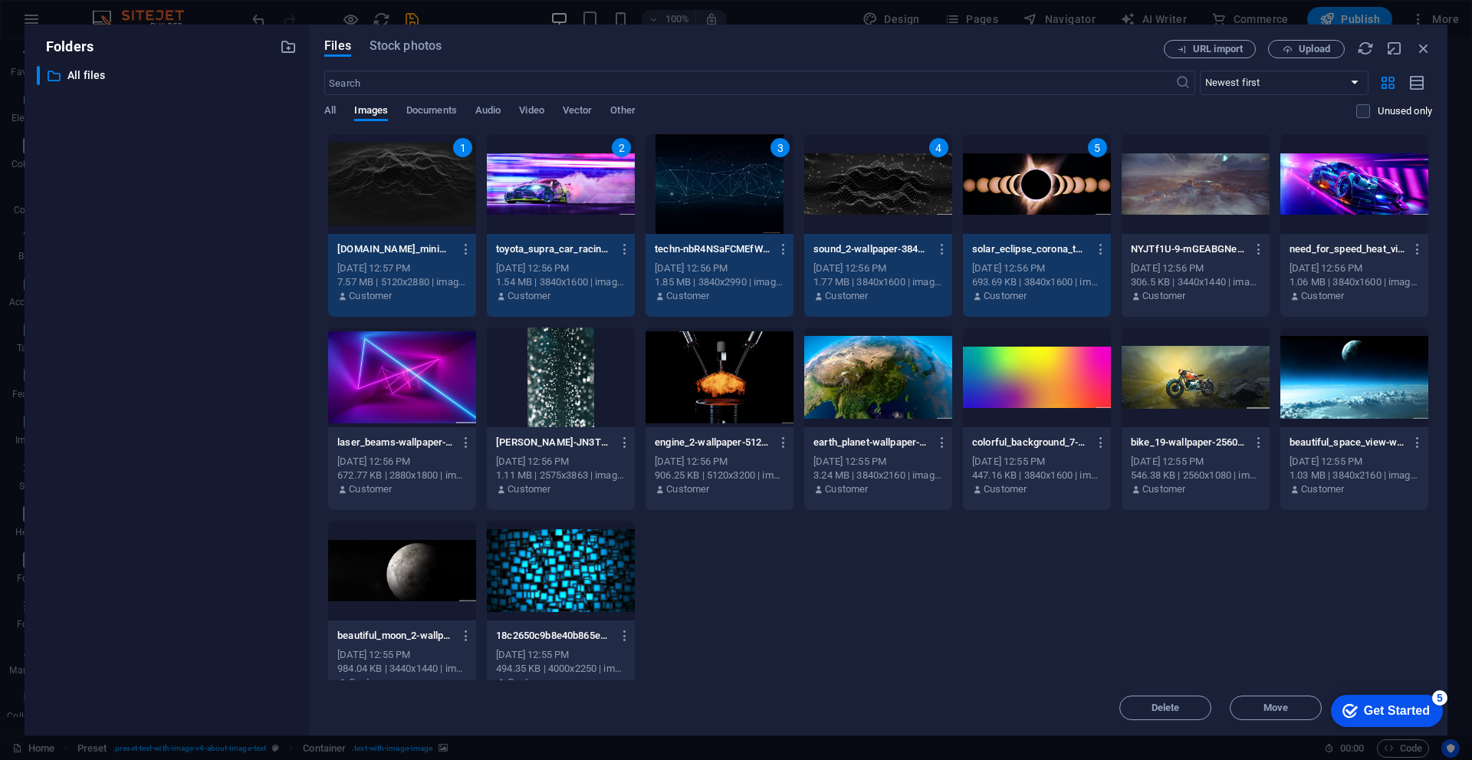
click at [1185, 156] on div at bounding box center [1196, 184] width 148 height 100
click at [1389, 153] on div at bounding box center [1355, 184] width 148 height 100
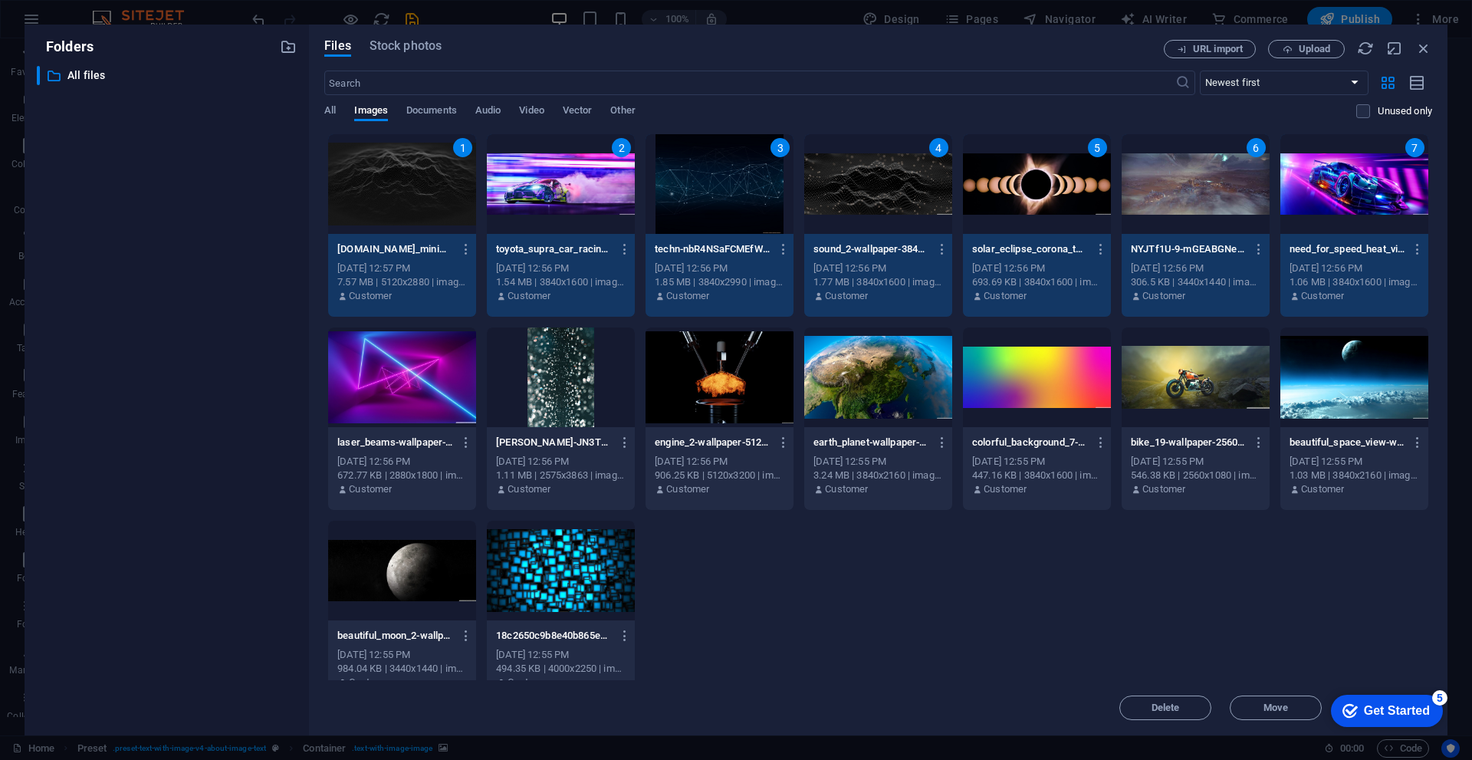
click at [405, 370] on div at bounding box center [402, 377] width 148 height 100
click at [551, 377] on div at bounding box center [561, 377] width 148 height 100
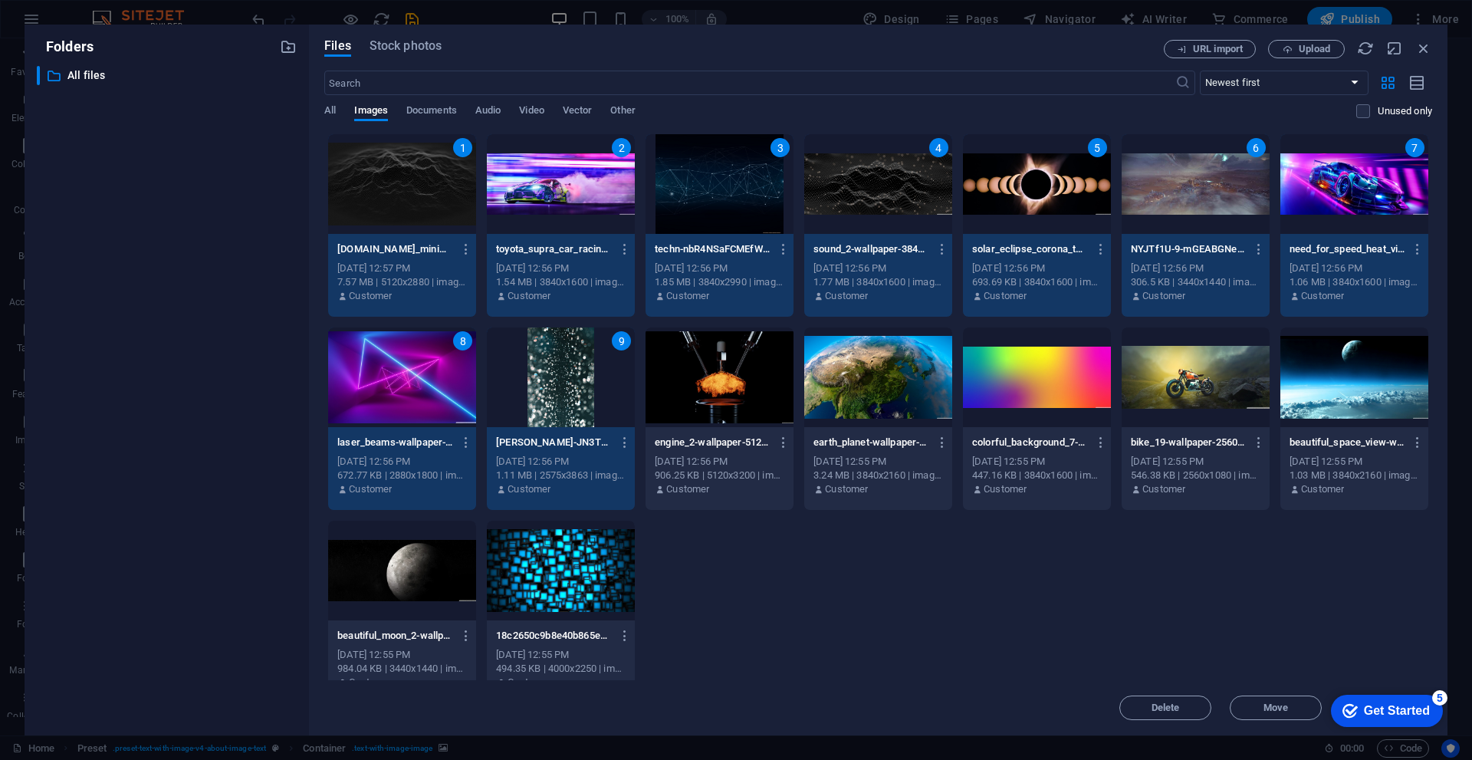
click at [758, 375] on div at bounding box center [720, 377] width 148 height 100
click at [868, 377] on div at bounding box center [878, 377] width 148 height 100
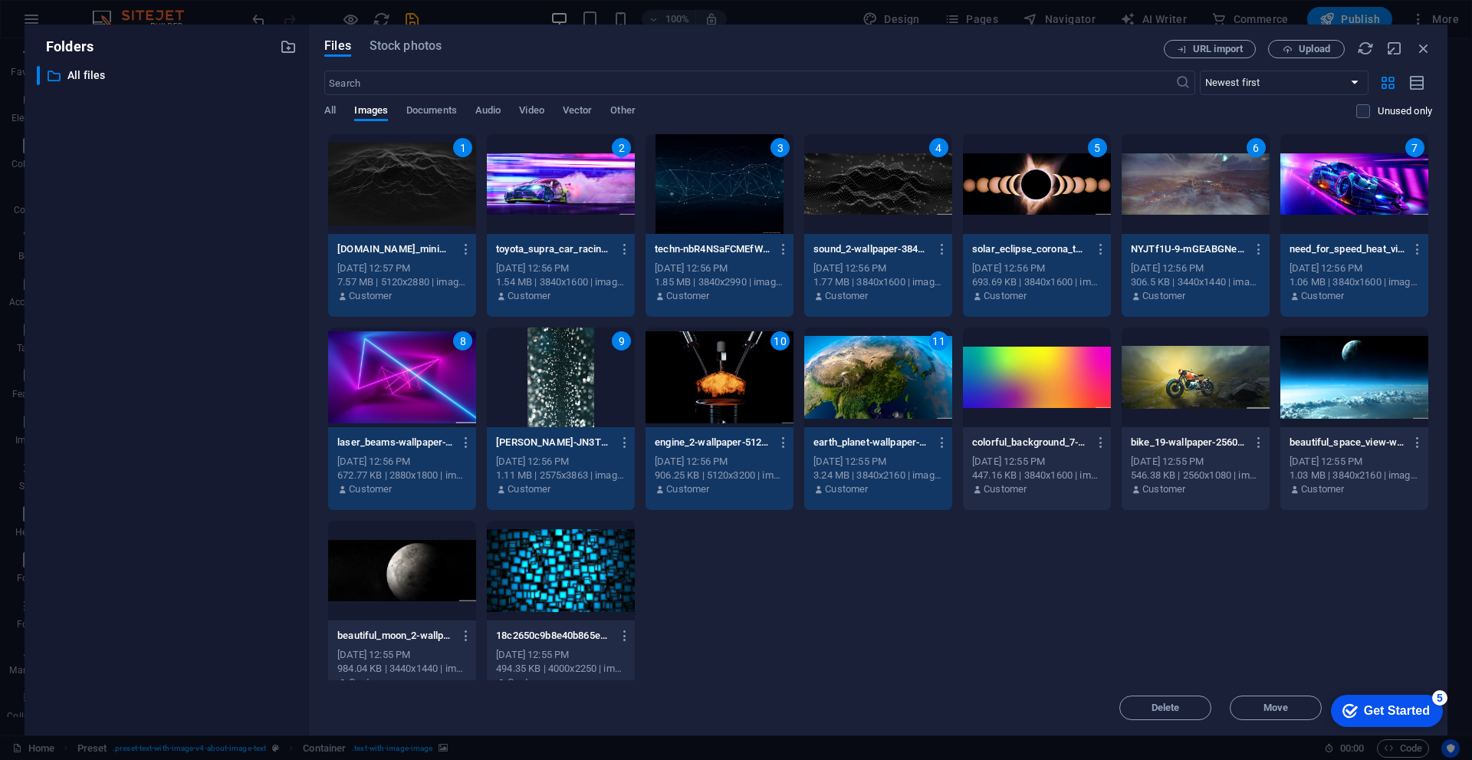
click at [988, 377] on div at bounding box center [1037, 377] width 148 height 100
click at [1152, 383] on div at bounding box center [1196, 377] width 148 height 100
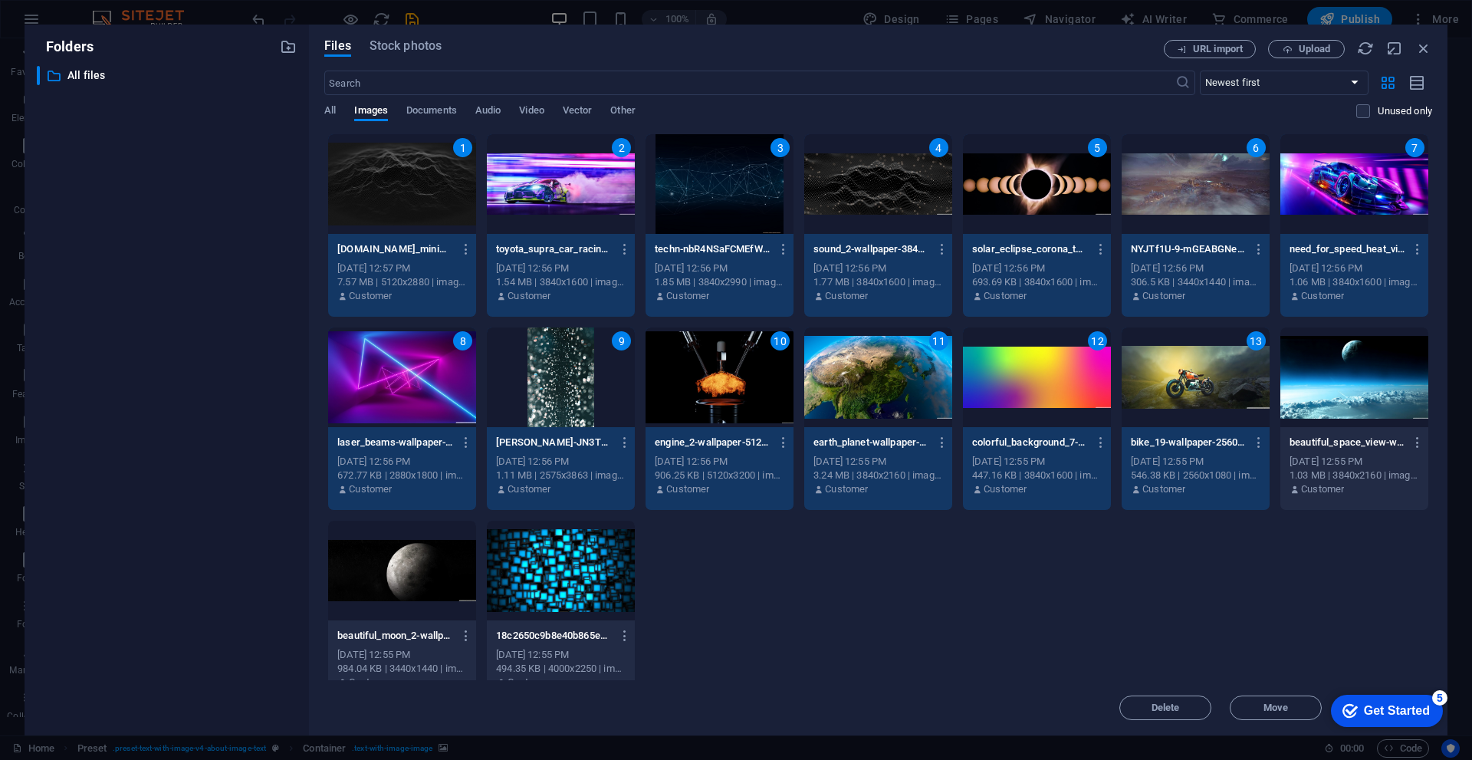
click at [1347, 386] on div at bounding box center [1355, 377] width 148 height 100
click at [436, 590] on div at bounding box center [402, 571] width 148 height 100
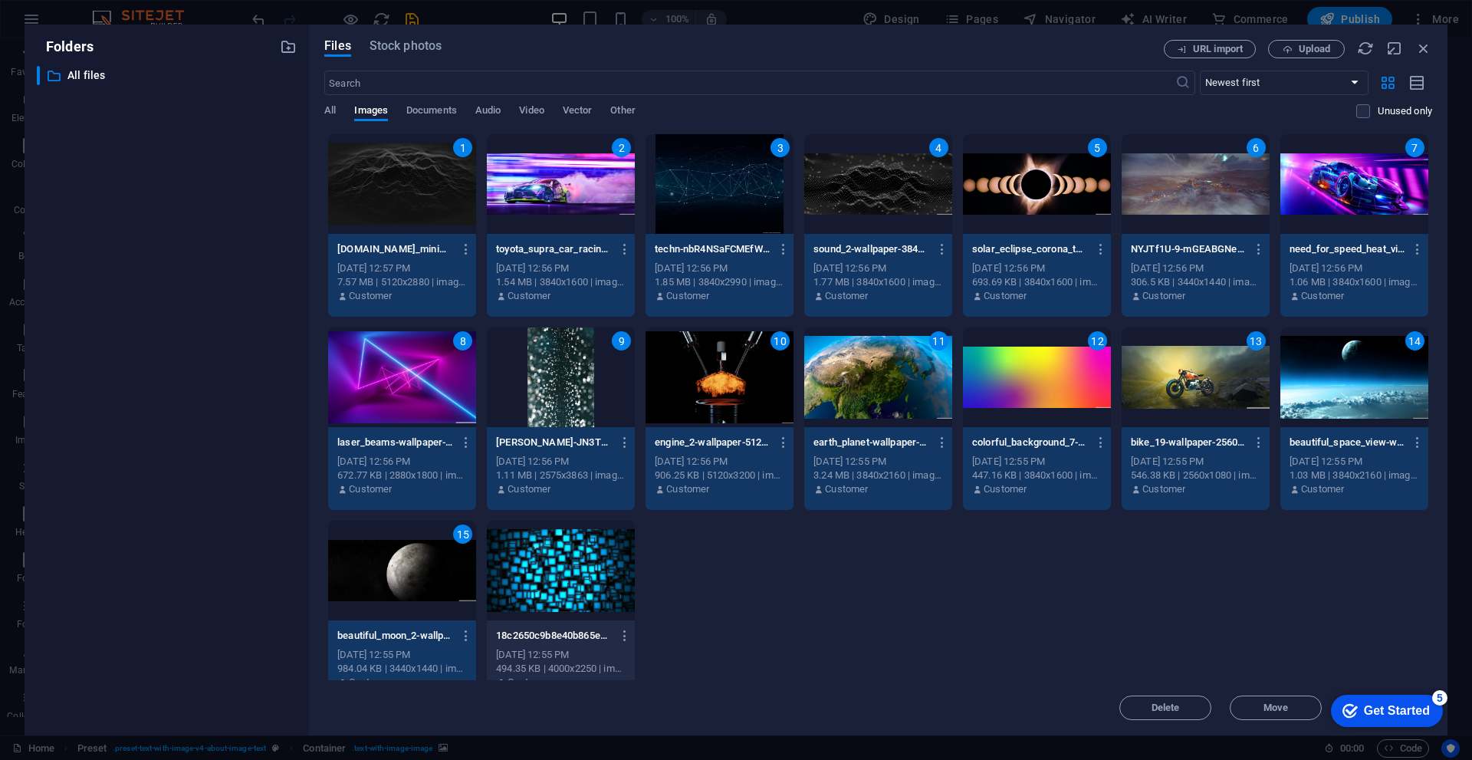
click at [531, 595] on div at bounding box center [561, 571] width 148 height 100
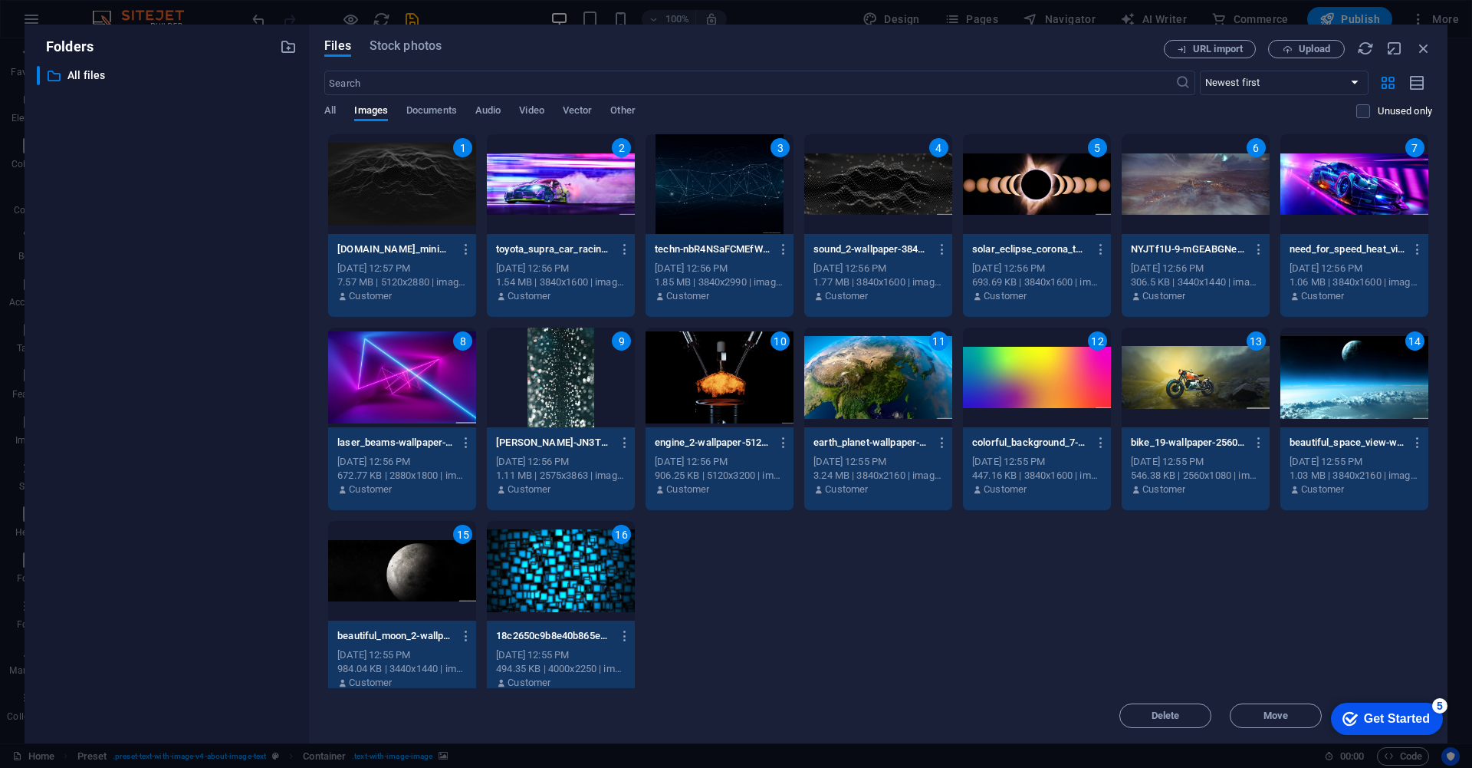
click at [1400, 714] on div "Get Started" at bounding box center [1397, 719] width 66 height 14
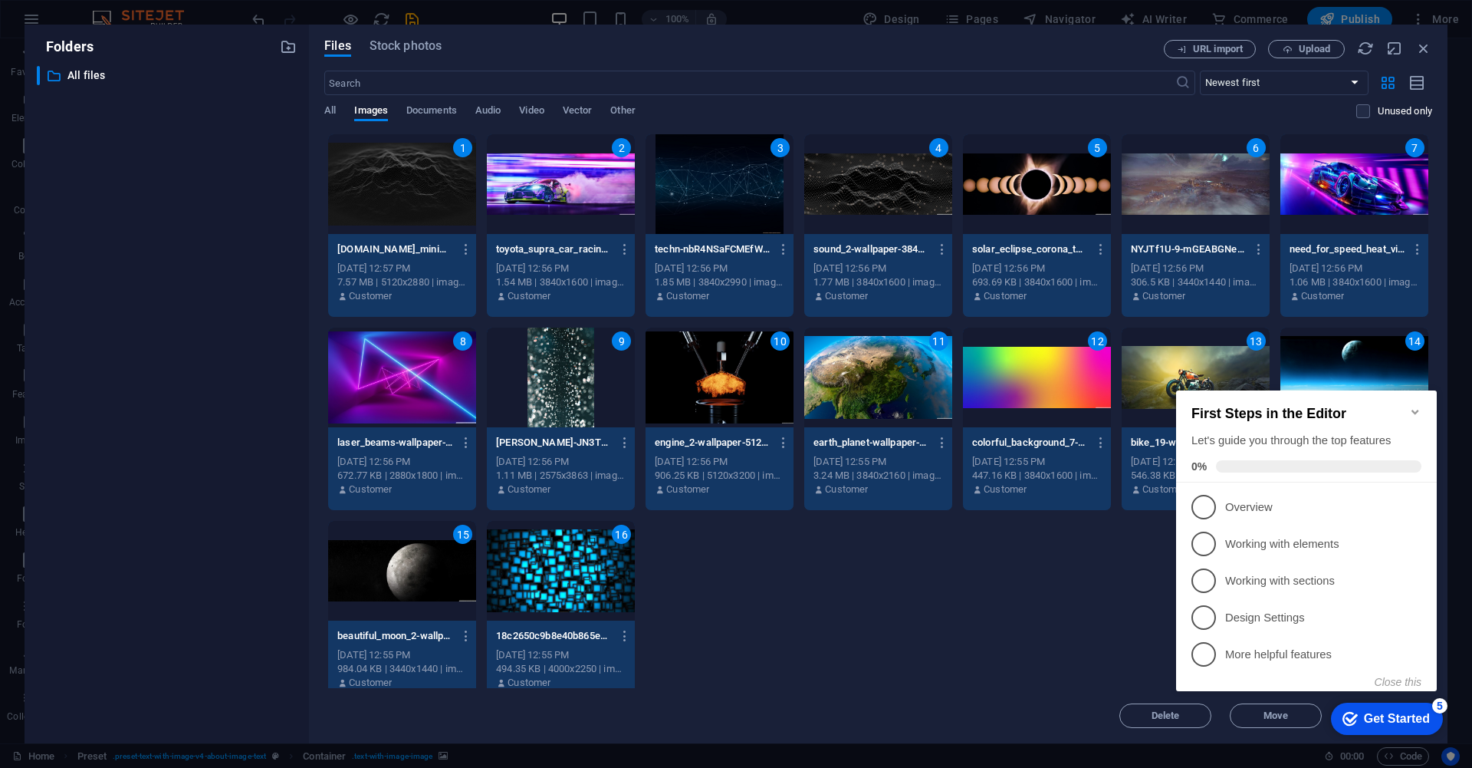
click at [1410, 406] on icon "Minimize checklist" at bounding box center [1415, 412] width 12 height 12
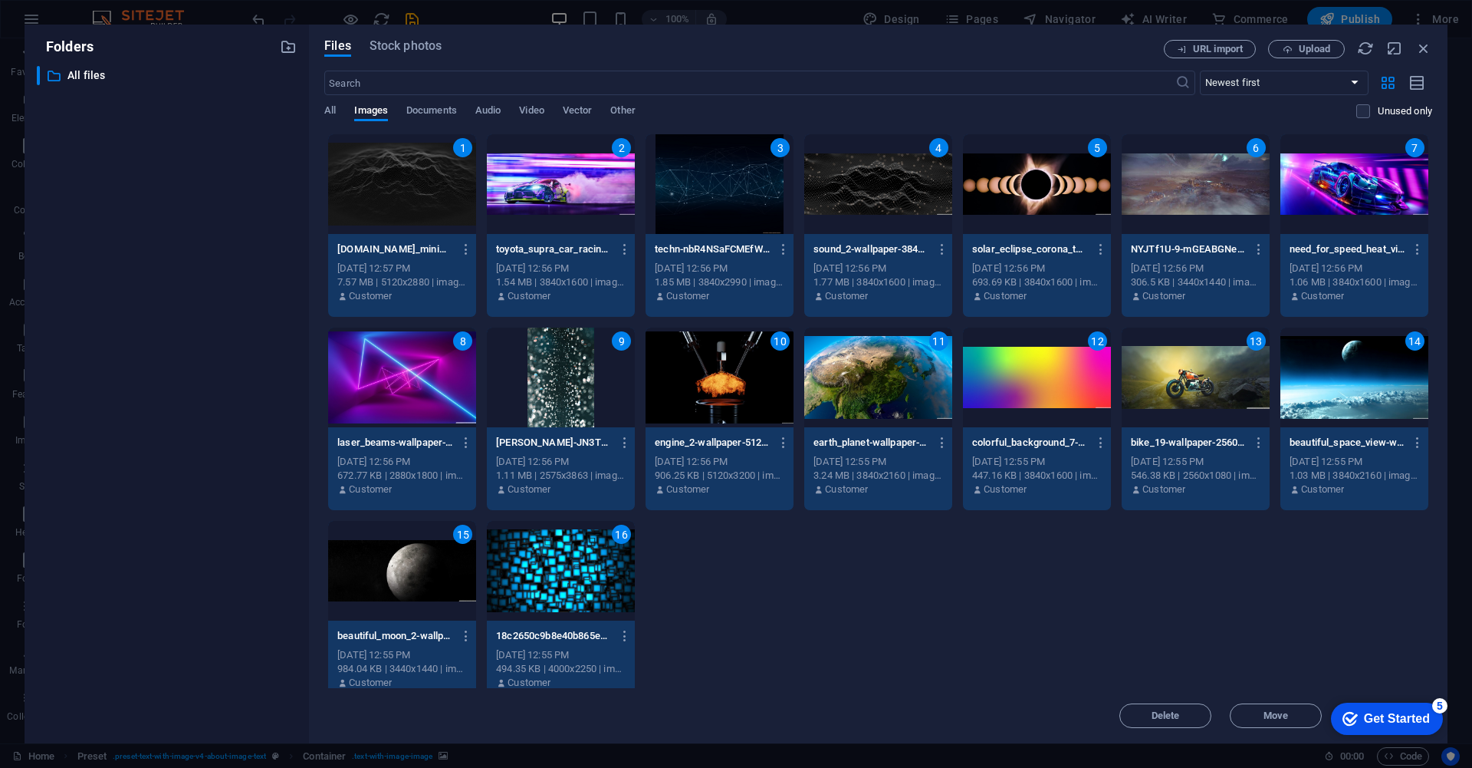
click at [1433, 720] on div "checkmark Get Started 5" at bounding box center [1387, 718] width 112 height 32
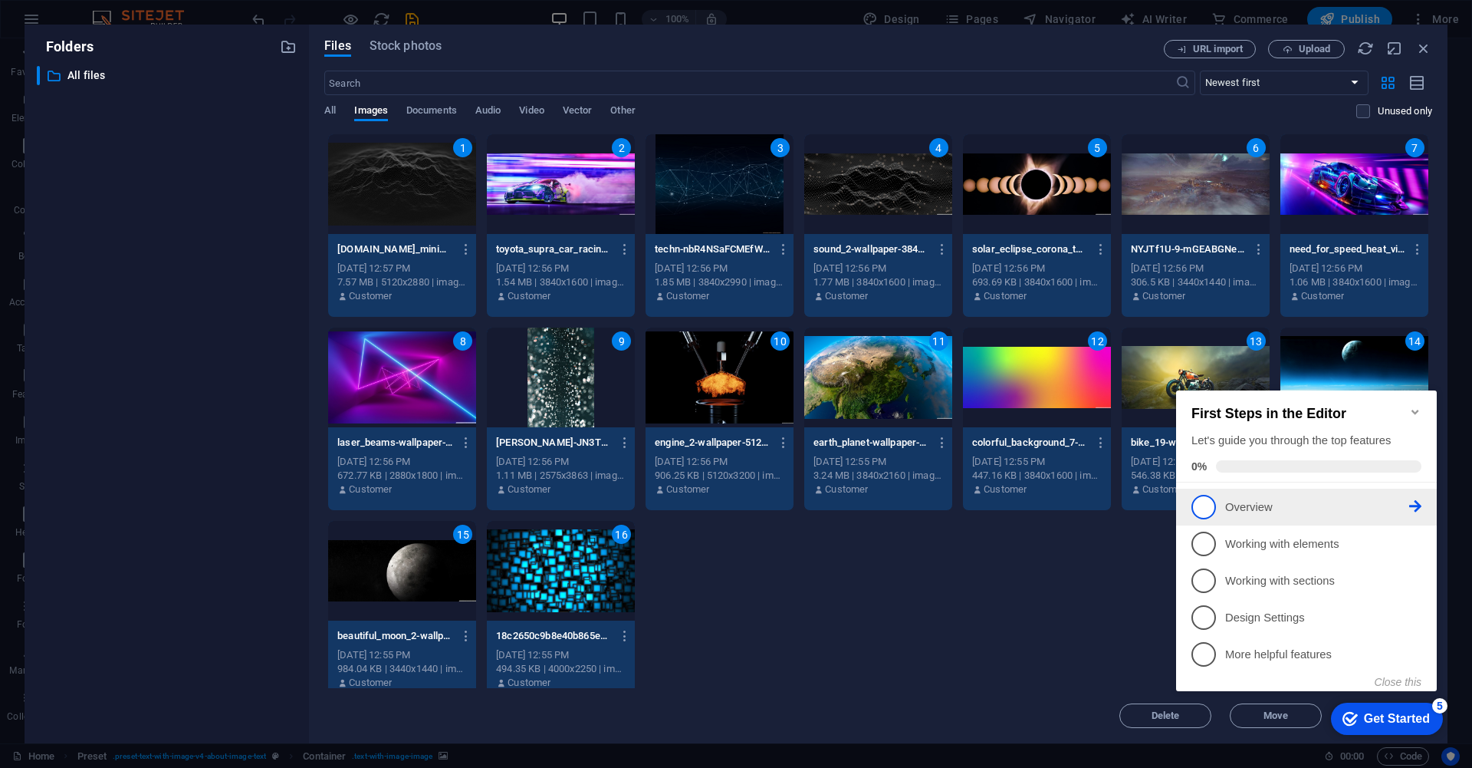
click at [1201, 499] on span "1" at bounding box center [1204, 507] width 25 height 25
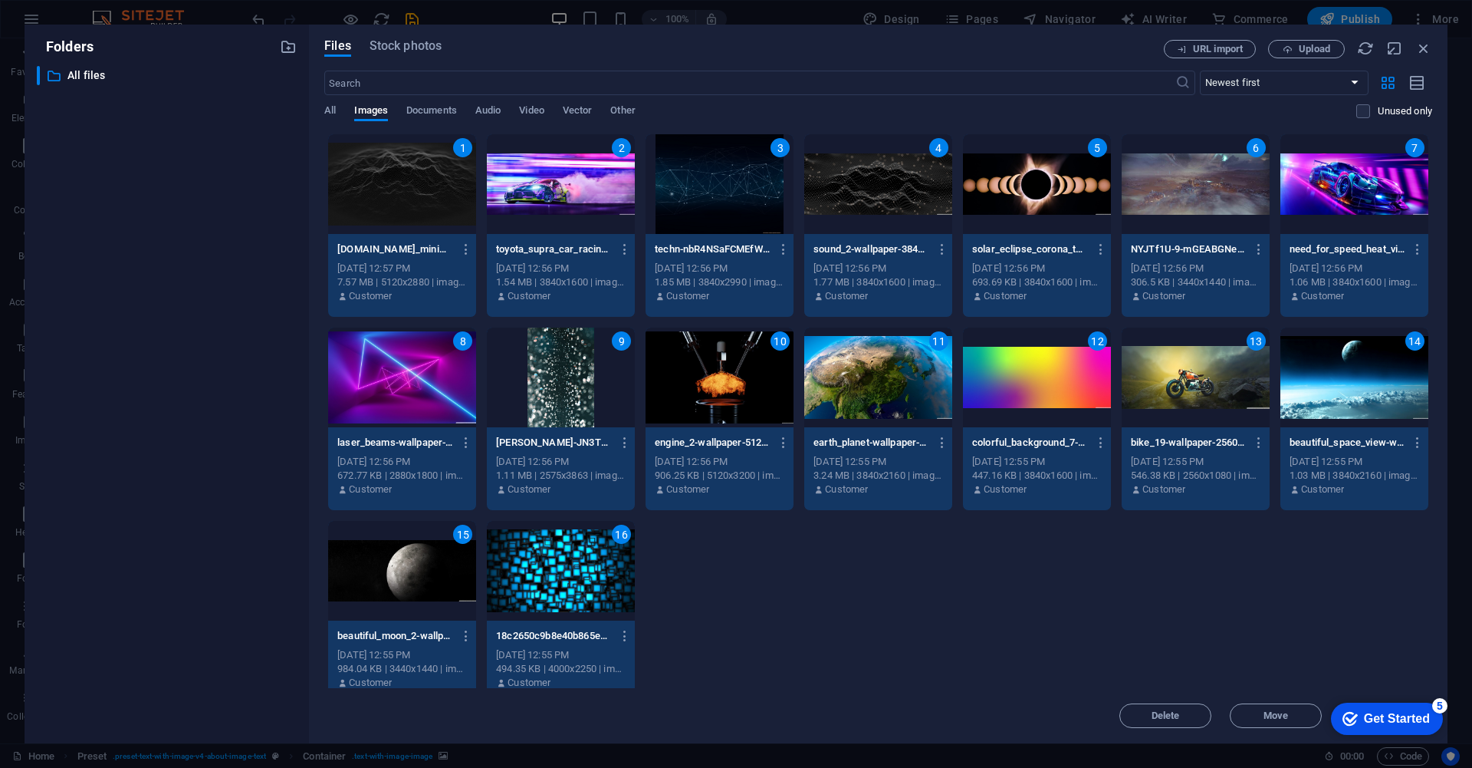
click at [1391, 707] on div "checkmark Get Started 5" at bounding box center [1387, 718] width 112 height 32
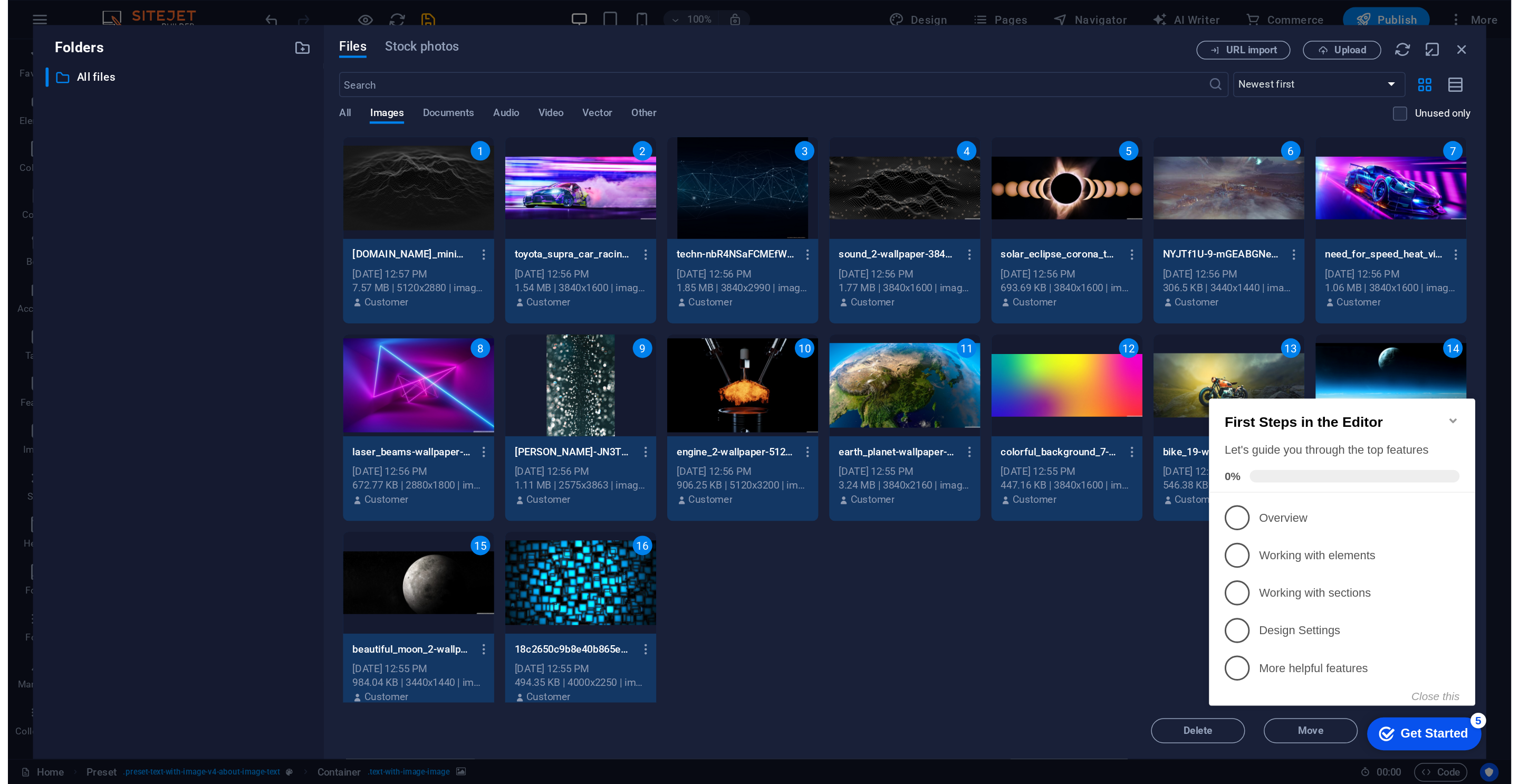
scroll to position [0, 0]
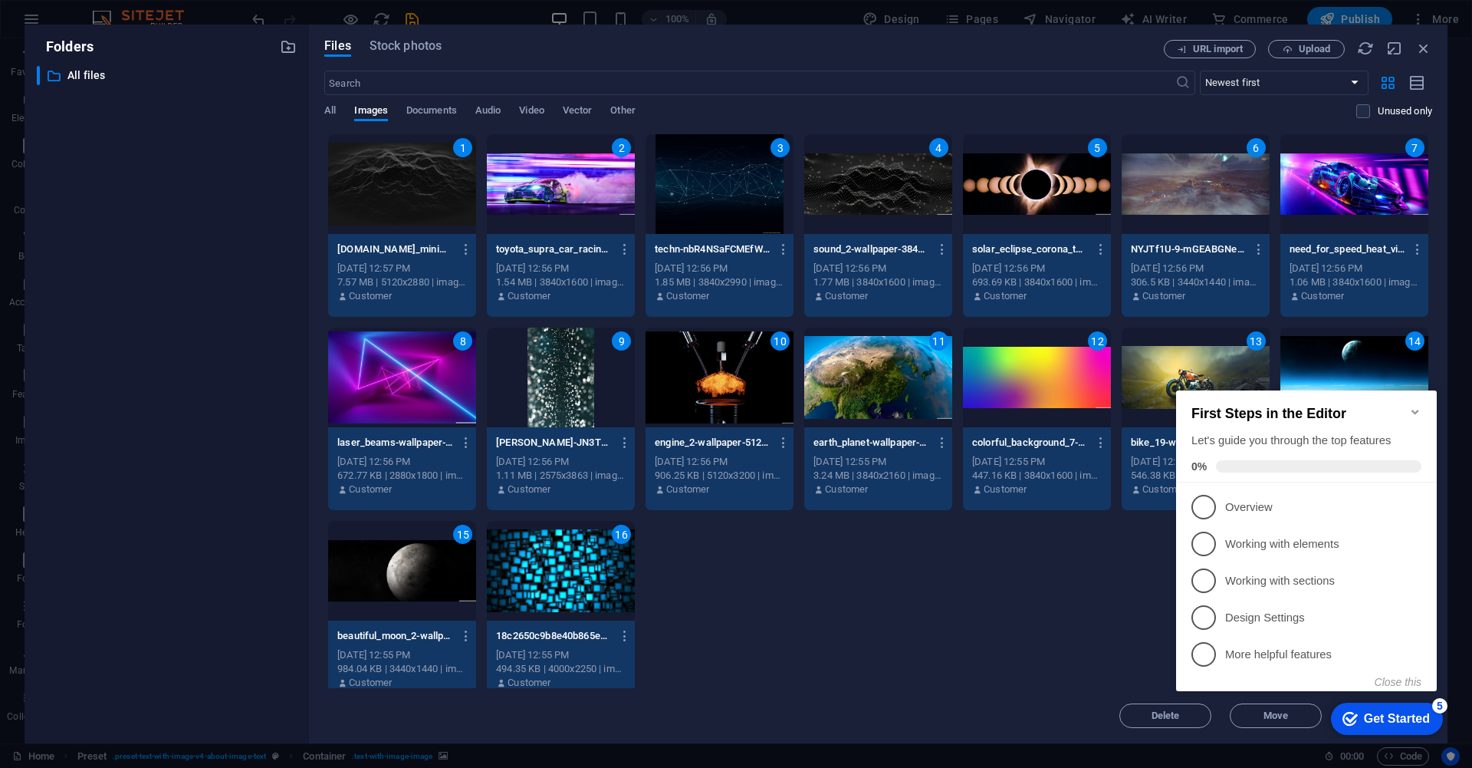
drag, startPoint x: 1128, startPoint y: 54, endPoint x: 1152, endPoint y: 32, distance: 32.6
click at [1152, 32] on div "Files Stock photos URL import Upload ​ Newest first Oldest first Name (A-Z) Nam…" at bounding box center [878, 384] width 1139 height 719
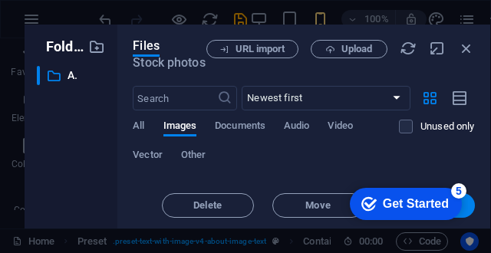
scroll to position [455, 0]
click at [465, 209] on div "checkmark Get Started 5 First Steps in the Editor Let's guide you through the t…" at bounding box center [402, 203] width 130 height 46
drag, startPoint x: 468, startPoint y: 206, endPoint x: 217, endPoint y: 651, distance: 510.6
click at [468, 206] on button "Insert" at bounding box center [429, 205] width 92 height 25
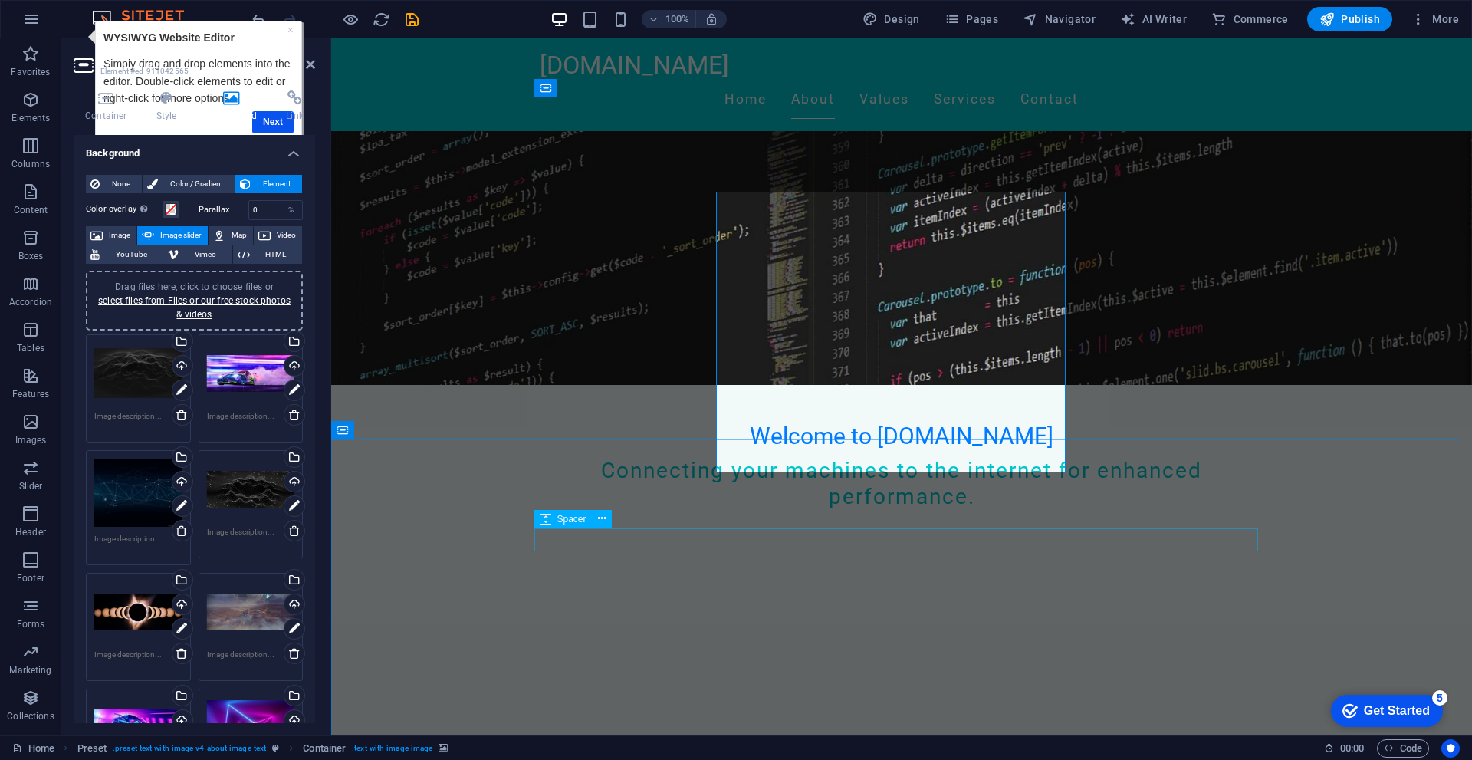
scroll to position [351, 0]
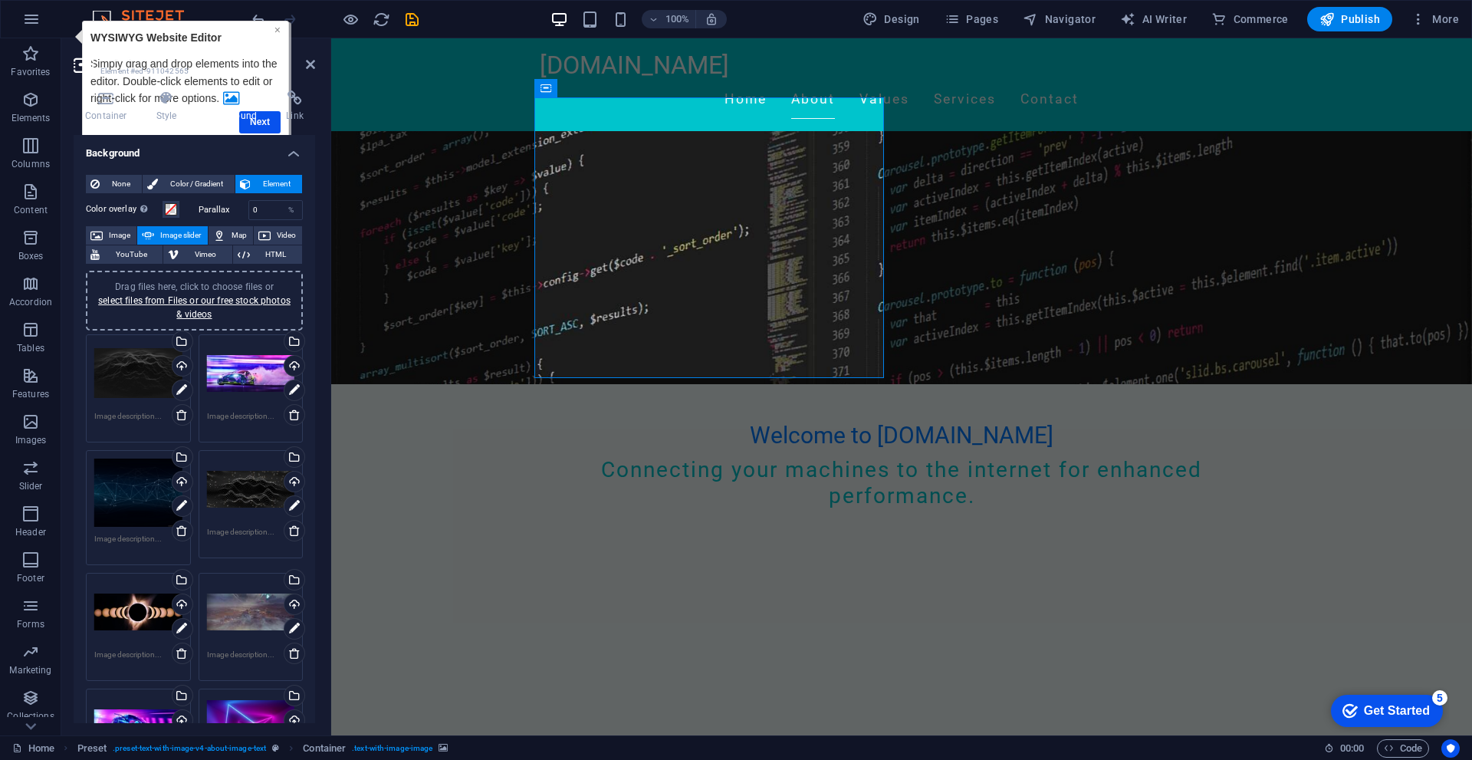
click at [278, 27] on link "×" at bounding box center [278, 30] width 6 height 12
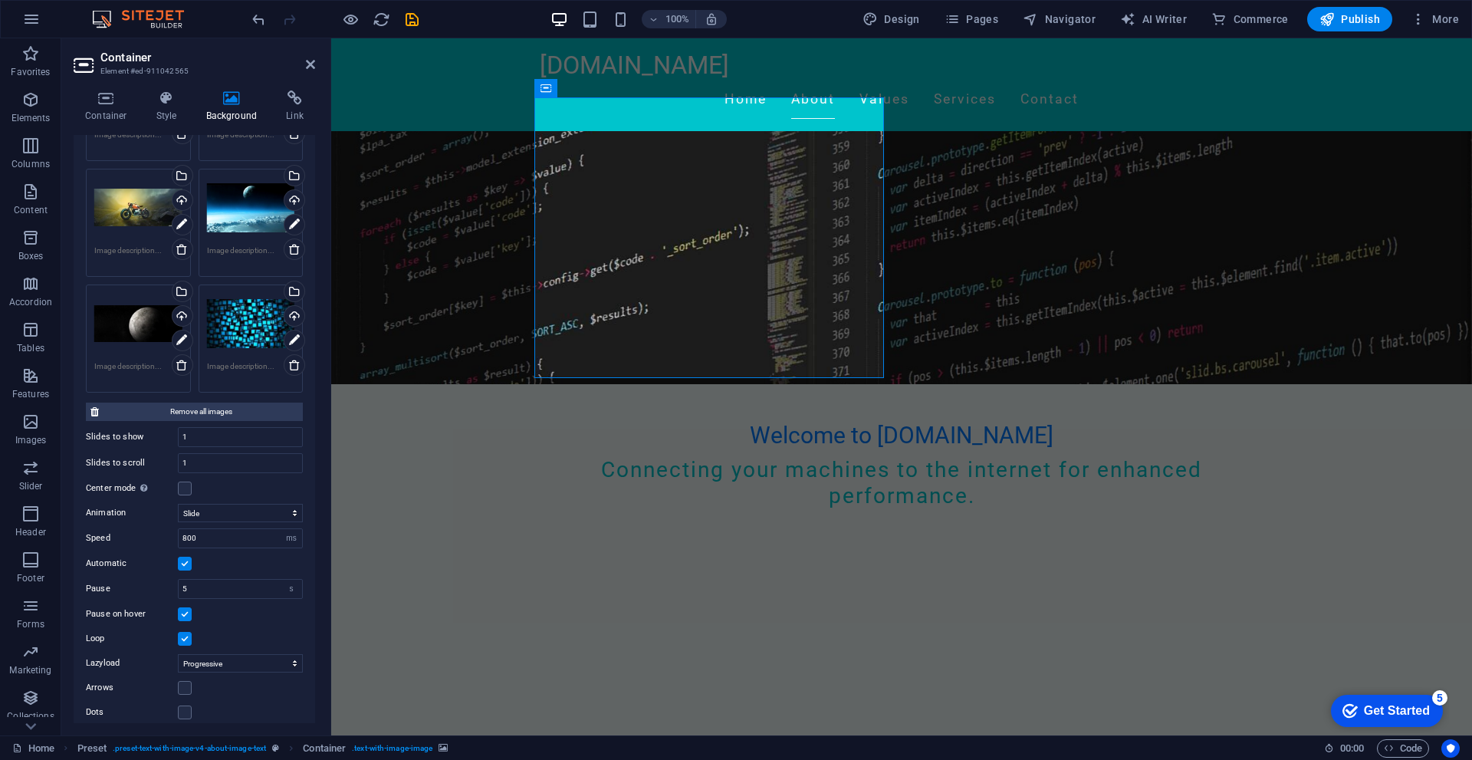
scroll to position [945, 0]
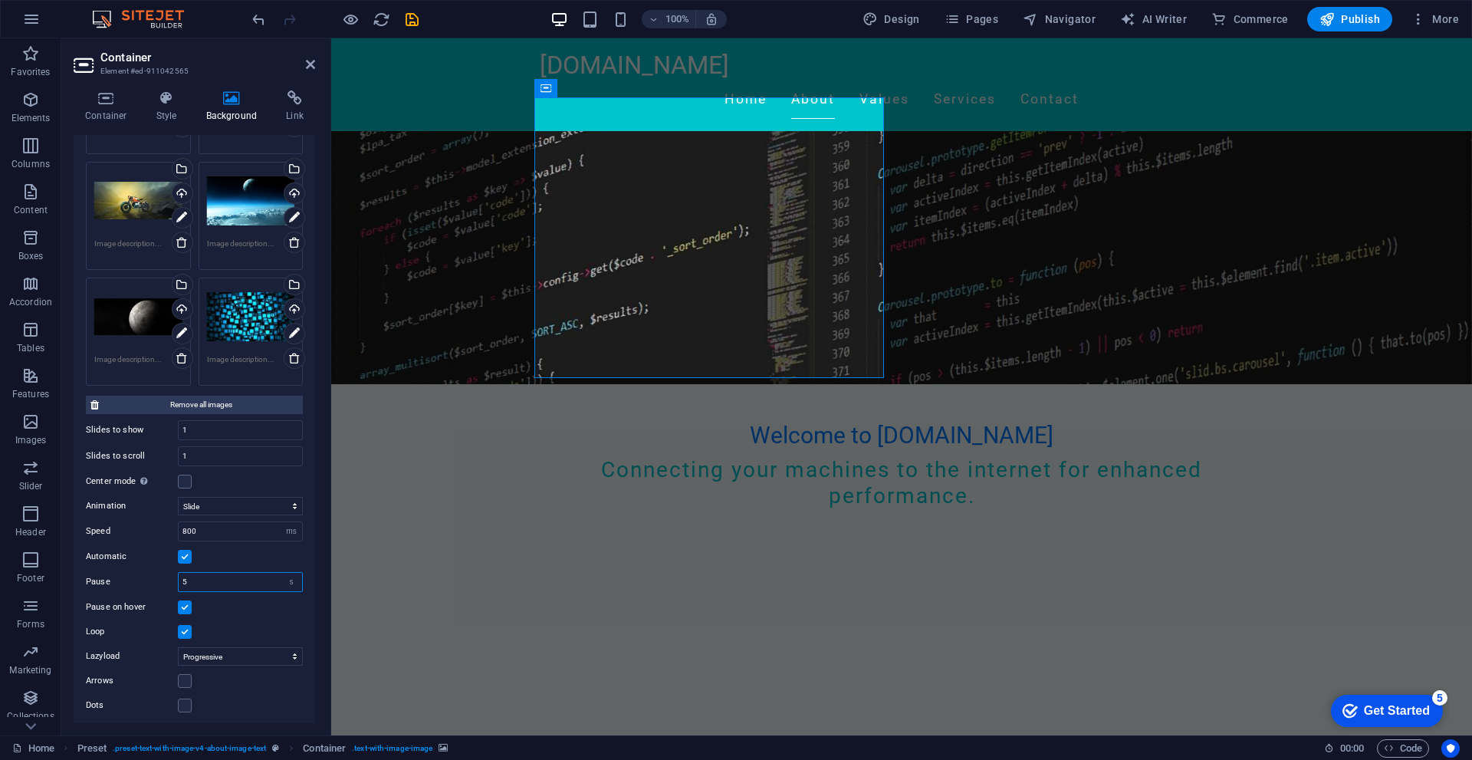
drag, startPoint x: 194, startPoint y: 581, endPoint x: 147, endPoint y: 581, distance: 46.8
click at [148, 581] on div "Pause 5 s ms" at bounding box center [194, 582] width 217 height 20
type input "3"
click at [194, 426] on input "1" at bounding box center [240, 430] width 123 height 18
click at [210, 455] on input "1" at bounding box center [240, 456] width 123 height 18
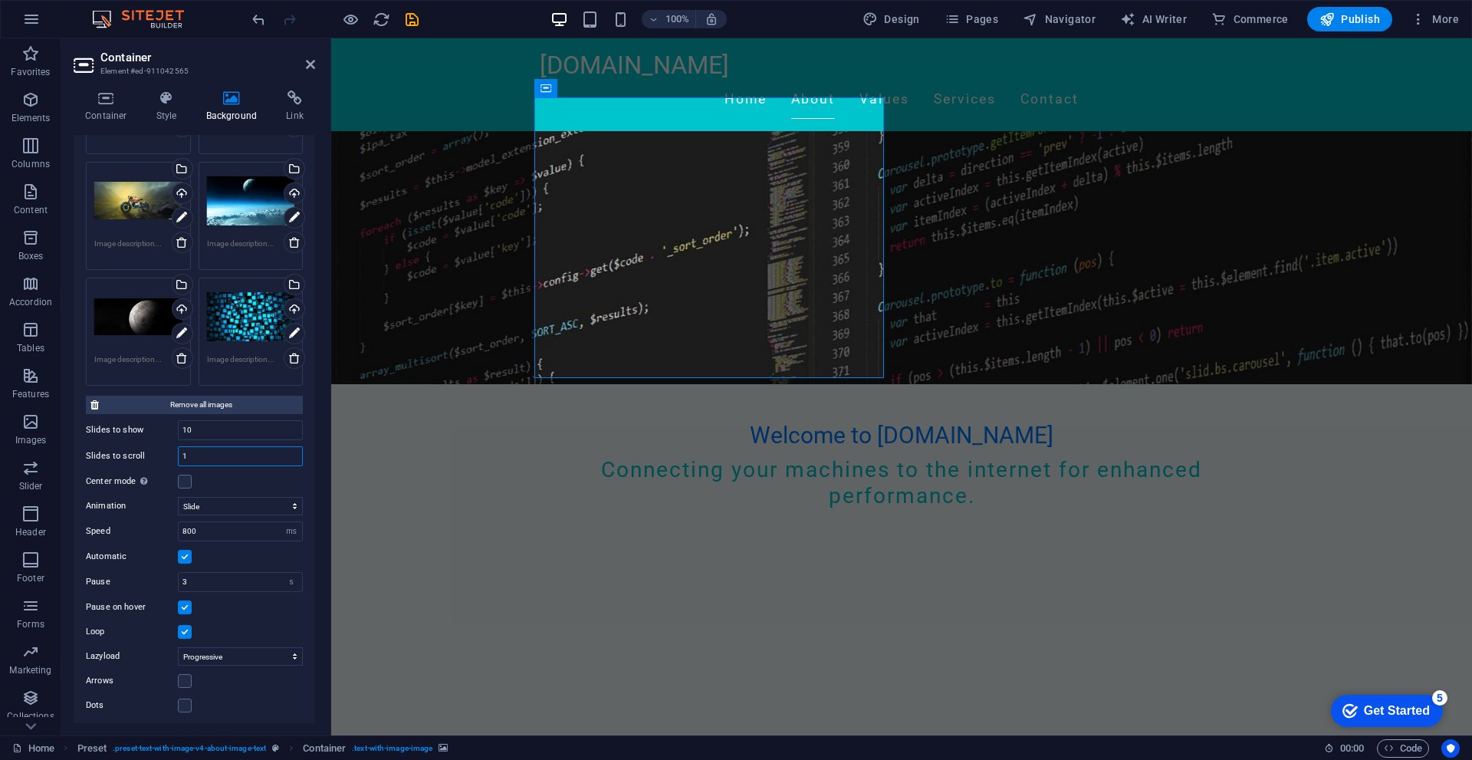
click at [205, 449] on input "1" at bounding box center [240, 456] width 123 height 18
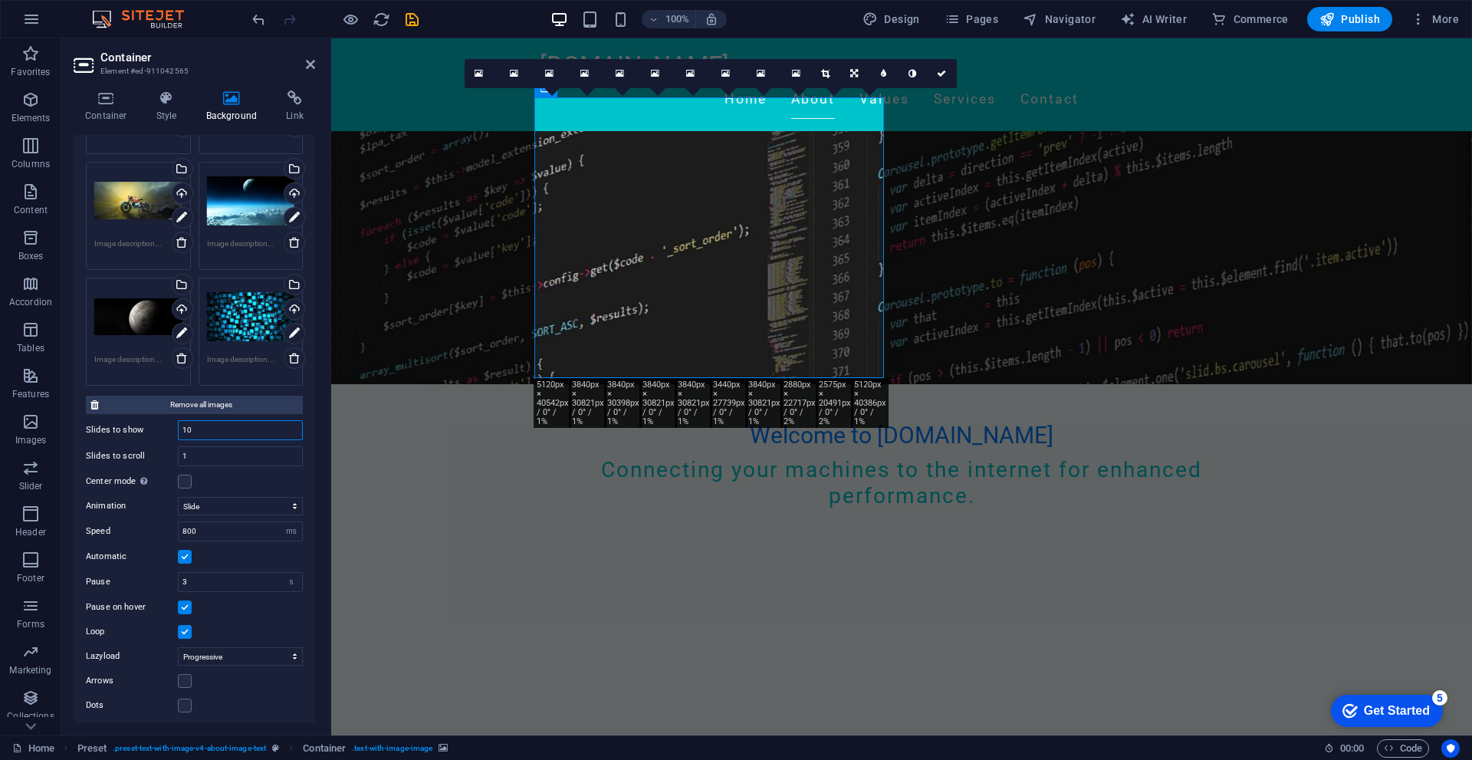
click at [213, 423] on input "10" at bounding box center [240, 430] width 123 height 18
type input "1"
click at [224, 459] on input "1" at bounding box center [240, 456] width 123 height 18
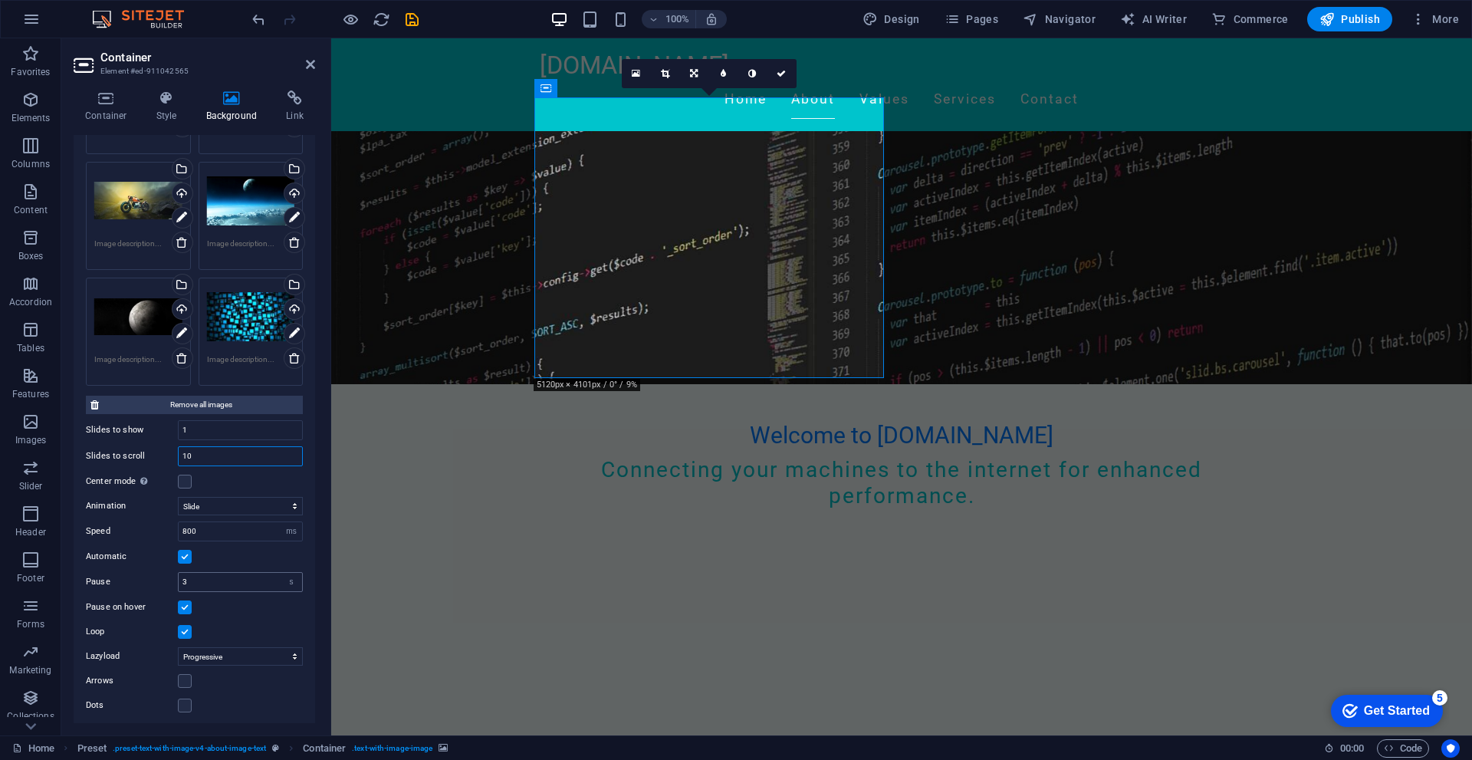
type input "10"
drag, startPoint x: 201, startPoint y: 584, endPoint x: 165, endPoint y: 582, distance: 36.1
click at [165, 582] on div "Pause 3 s ms" at bounding box center [194, 582] width 217 height 20
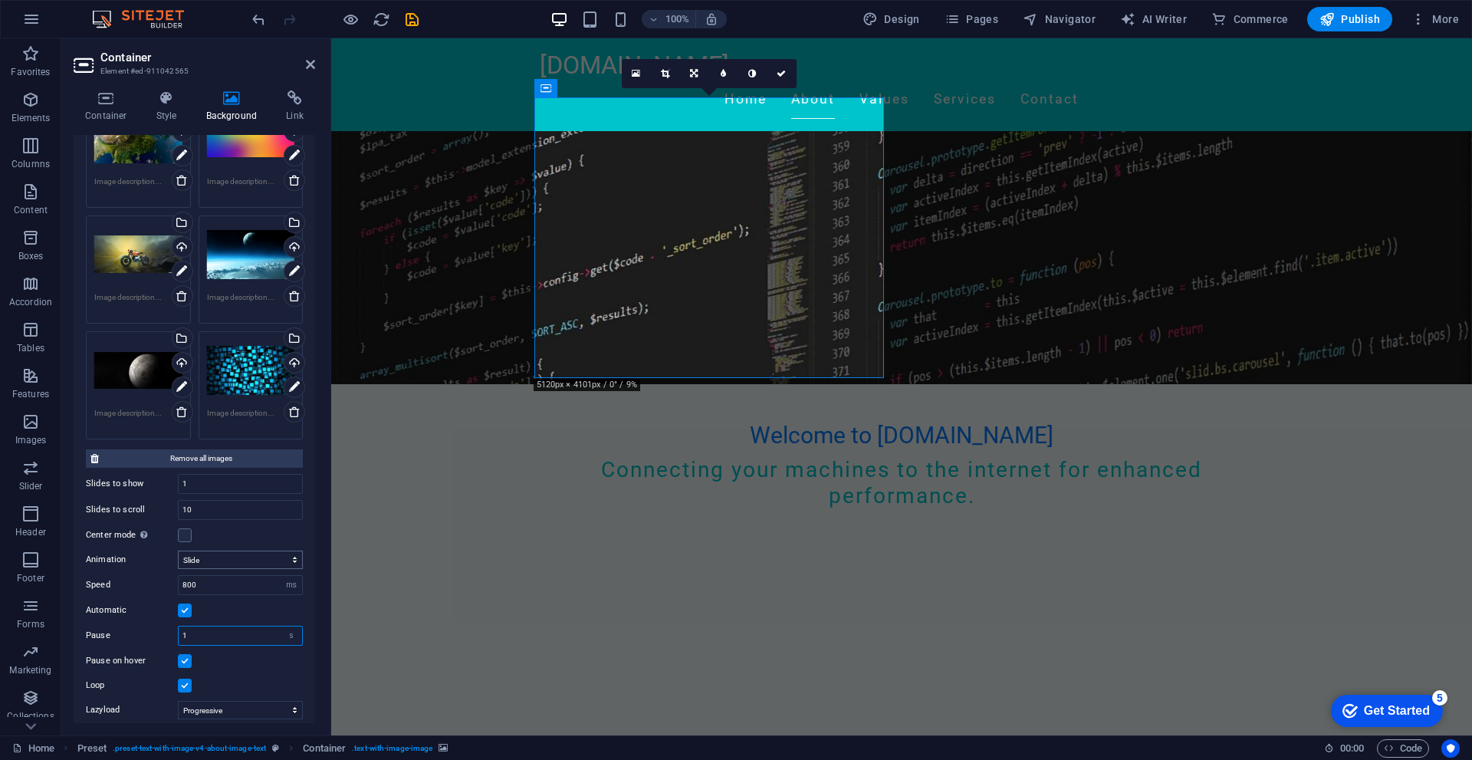
scroll to position [791, 0]
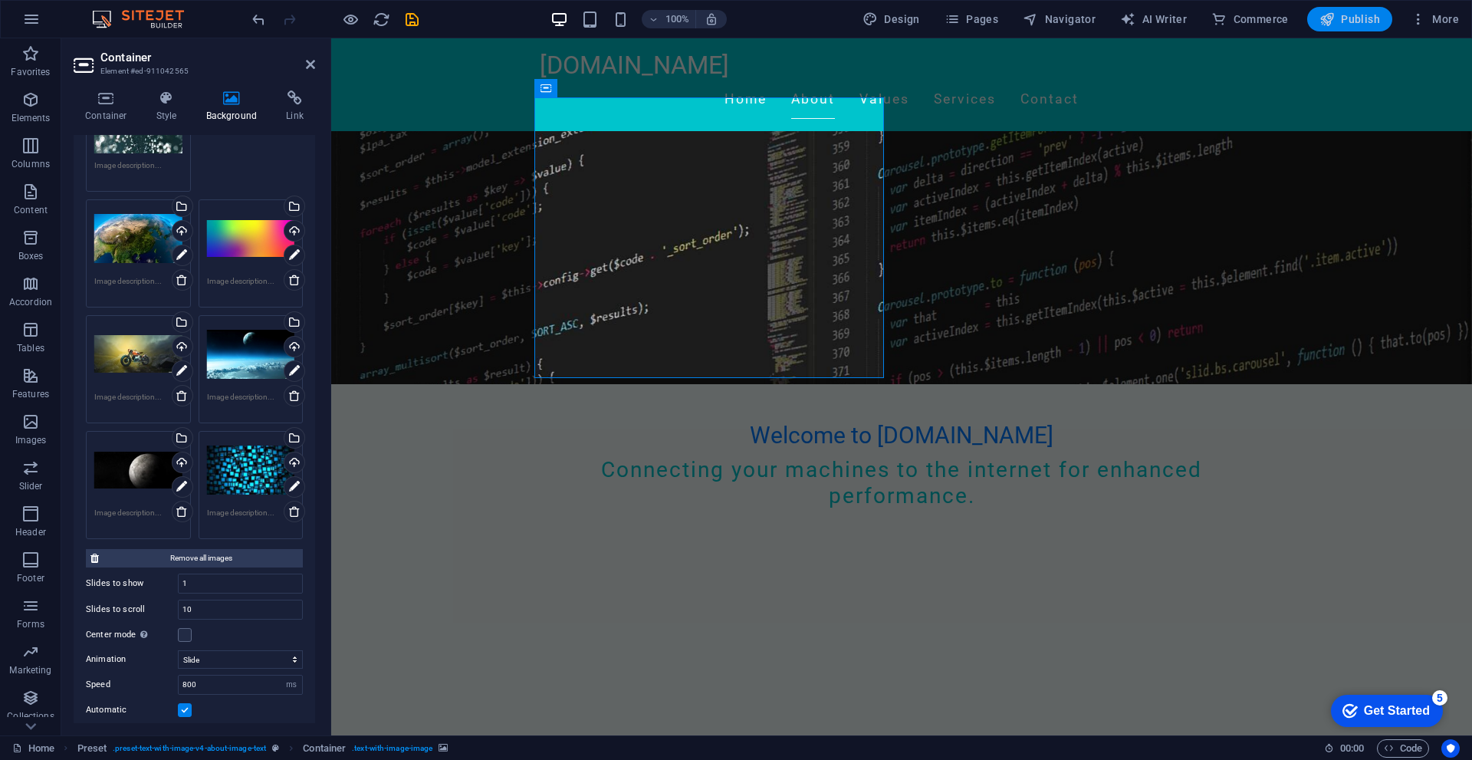
type input "1"
click at [1342, 21] on span "Publish" at bounding box center [1350, 19] width 61 height 15
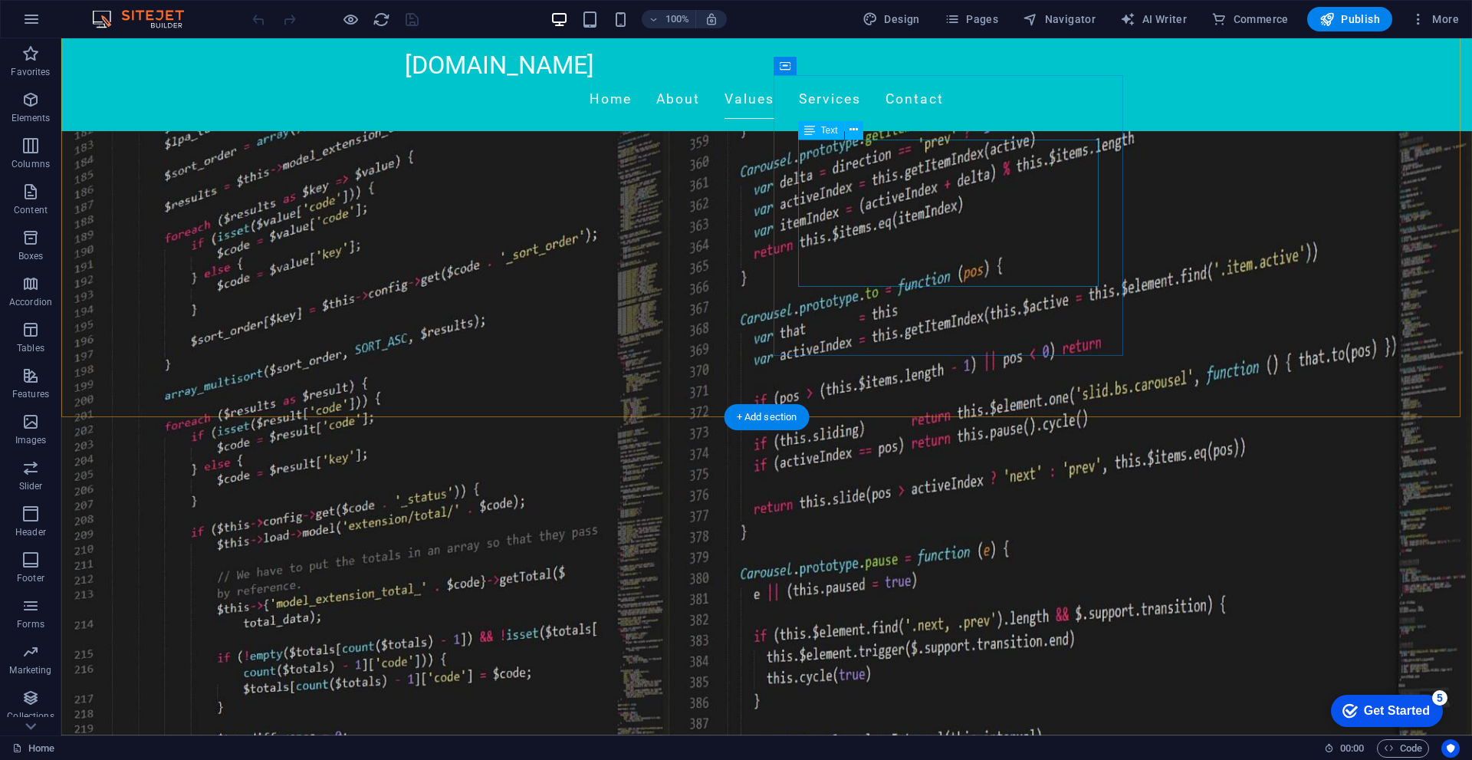
scroll to position [610, 0]
